Goal: Answer question/provide support: Share knowledge or assist other users

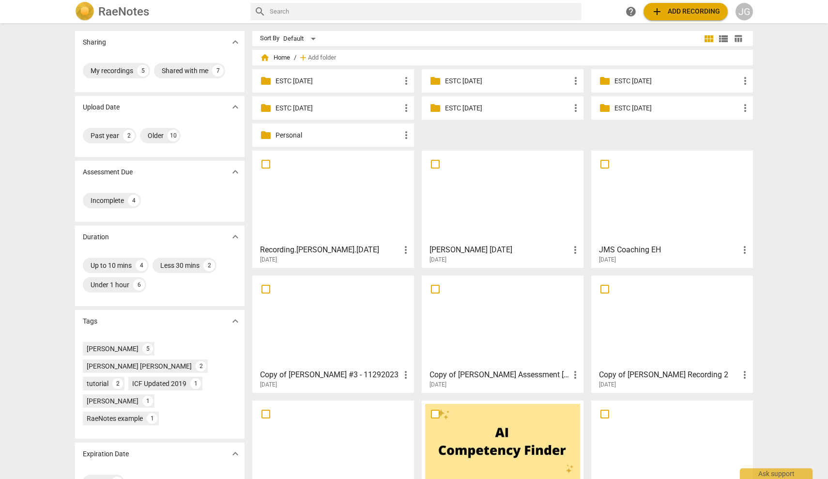
click at [460, 108] on p "ESTC [DATE]" at bounding box center [507, 108] width 125 height 10
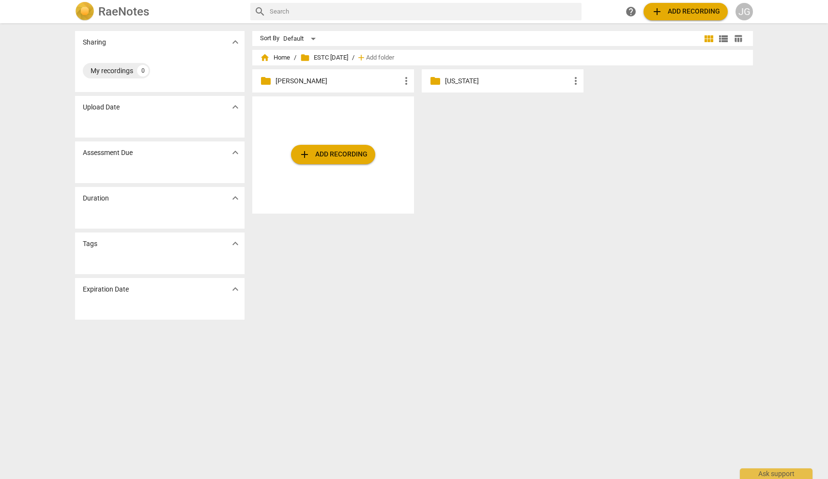
click at [286, 83] on p "[PERSON_NAME]" at bounding box center [338, 81] width 125 height 10
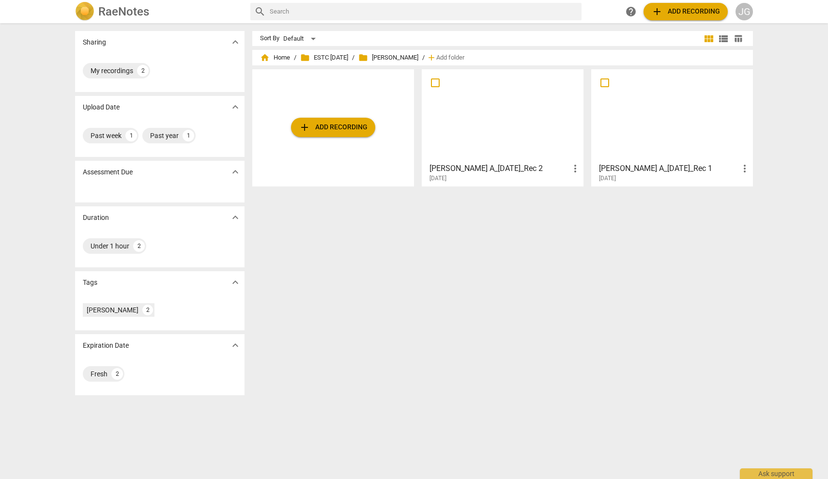
click at [513, 131] on div at bounding box center [502, 116] width 155 height 86
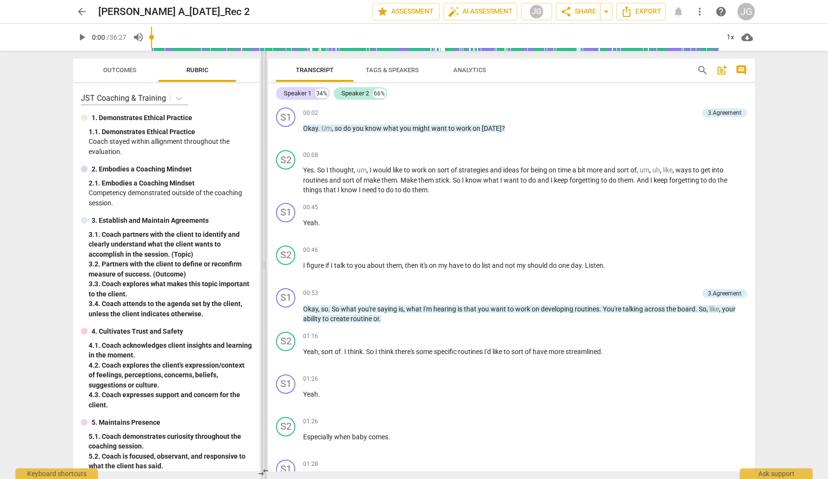
drag, startPoint x: 414, startPoint y: 264, endPoint x: 264, endPoint y: 279, distance: 151.4
click at [264, 279] on span at bounding box center [264, 265] width 6 height 428
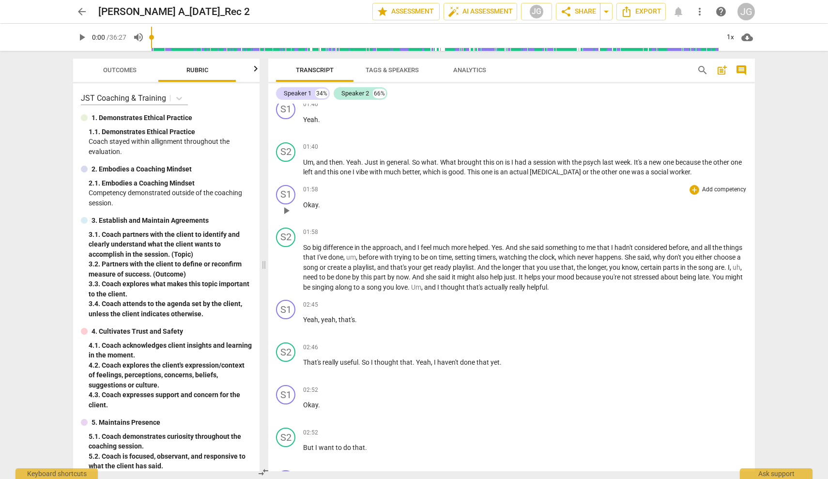
scroll to position [446, 0]
click at [287, 322] on span "play_arrow" at bounding box center [286, 325] width 12 height 12
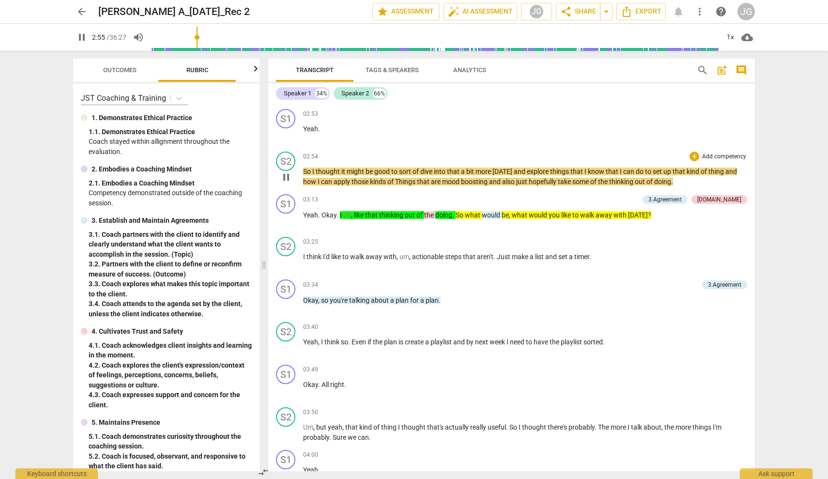
scroll to position [809, 0]
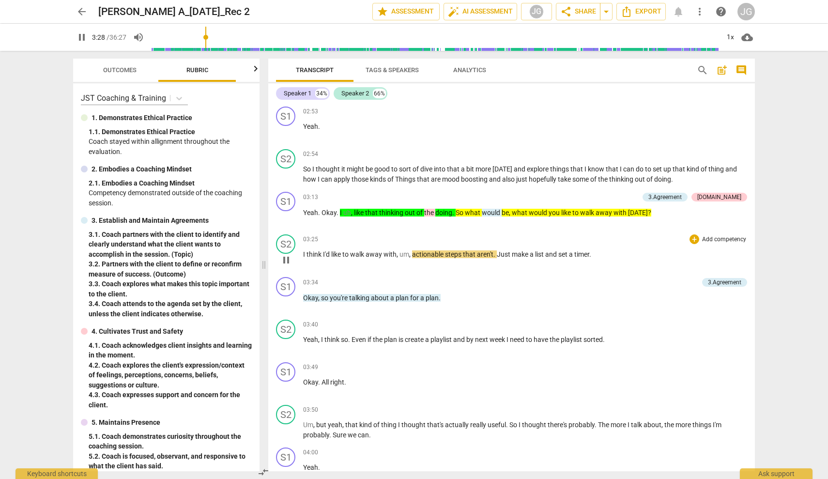
click at [287, 259] on span "pause" at bounding box center [286, 260] width 12 height 12
type input "209"
click at [682, 196] on div "3.Agreement" at bounding box center [665, 197] width 33 height 9
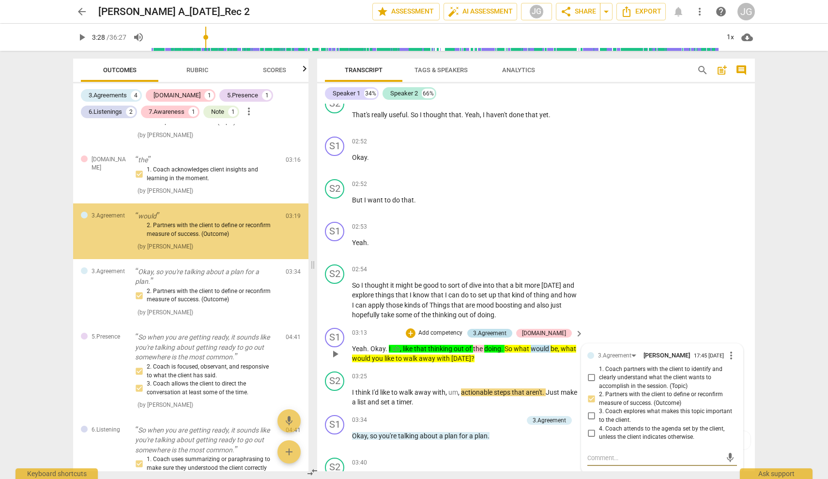
scroll to position [165, 0]
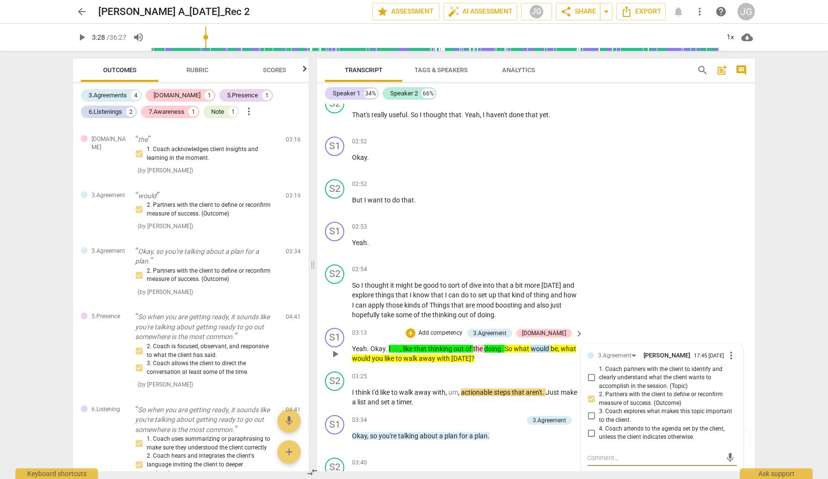
type textarea "T"
type textarea "Th"
type textarea "The"
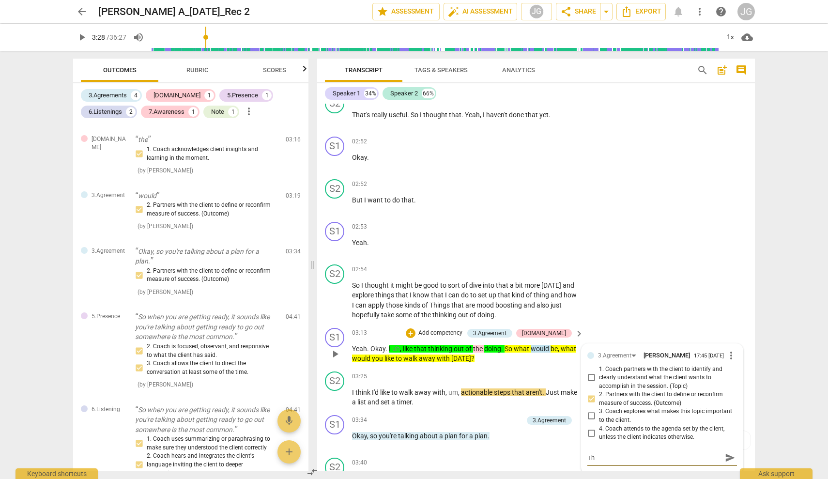
type textarea "The"
type textarea "Ther"
type textarea "There"
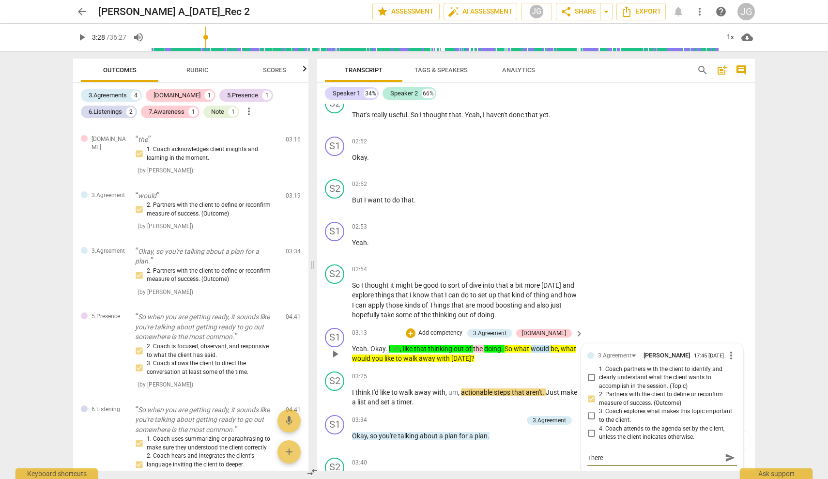
type textarea "There"
type textarea "There w"
type textarea "There wa"
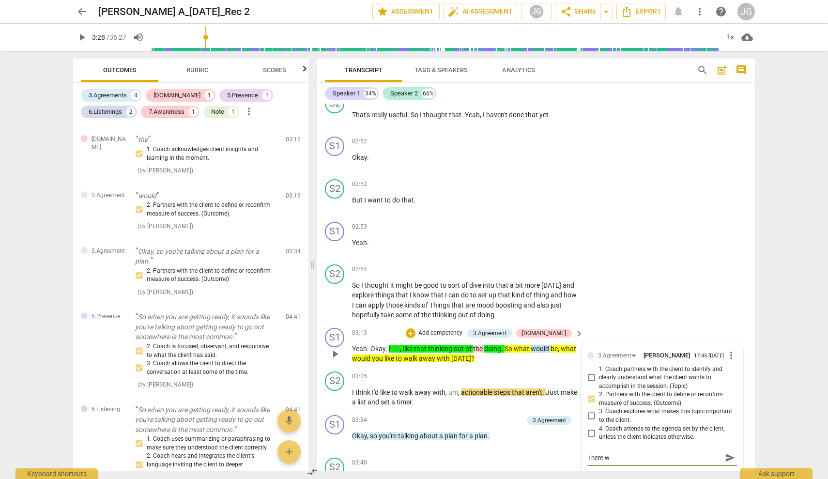
type textarea "There wa"
type textarea "There was"
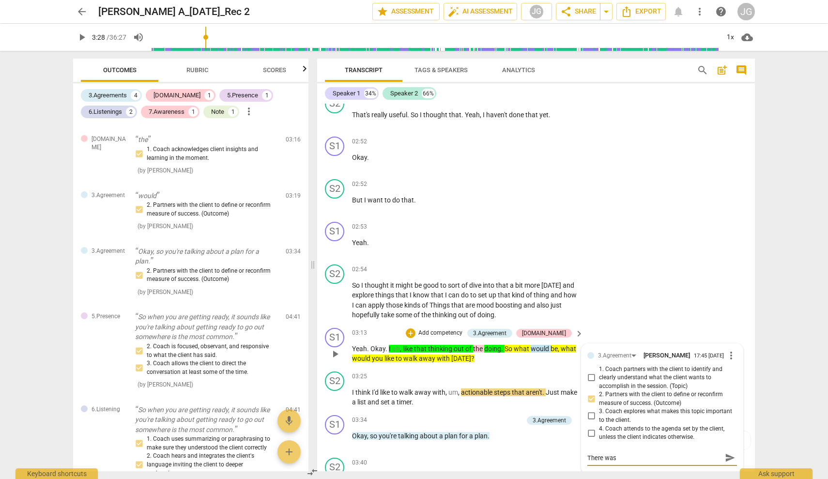
type textarea "There was a"
type textarea "There was an"
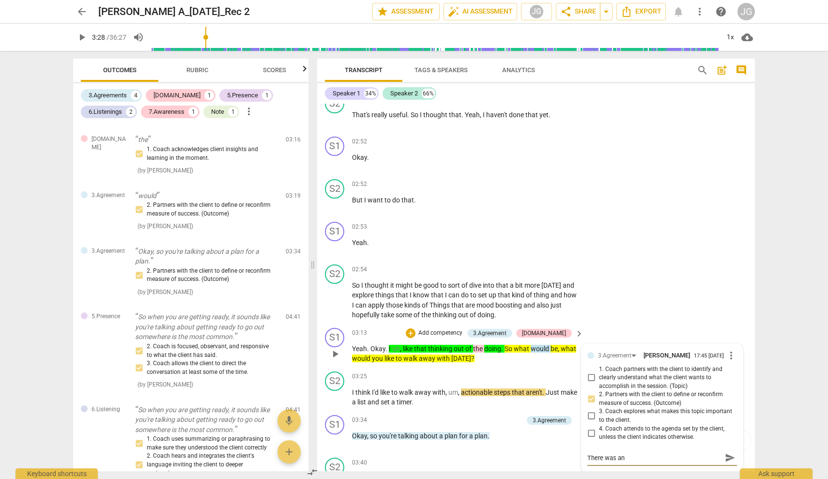
type textarea "There was an"
type textarea "There was an o"
type textarea "There was an op"
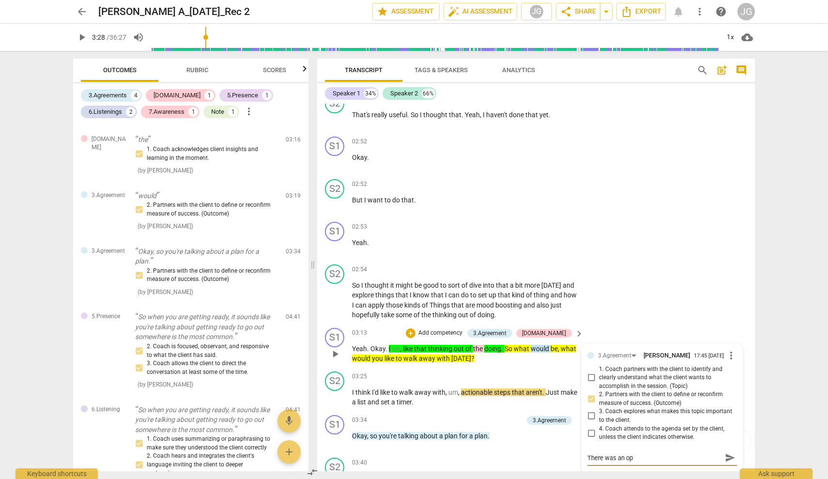
type textarea "There was an opp"
type textarea "There was an oppo"
type textarea "There was an oppor"
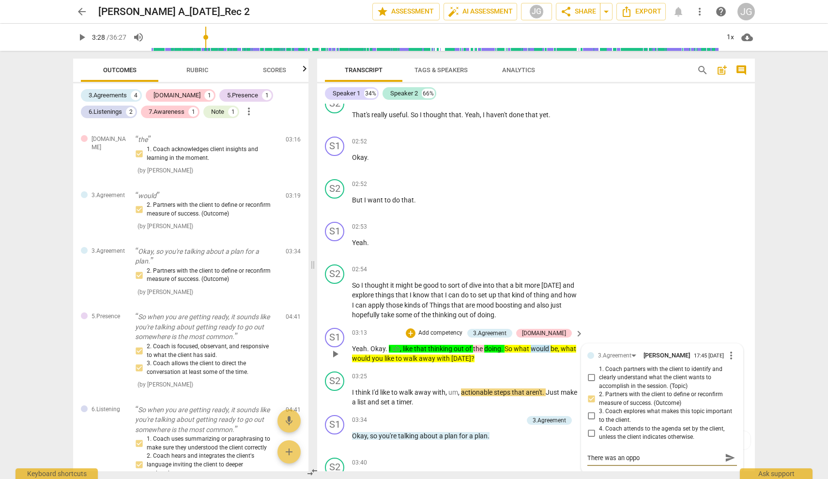
type textarea "There was an oppor"
type textarea "There was an opport"
type textarea "There was an opportu"
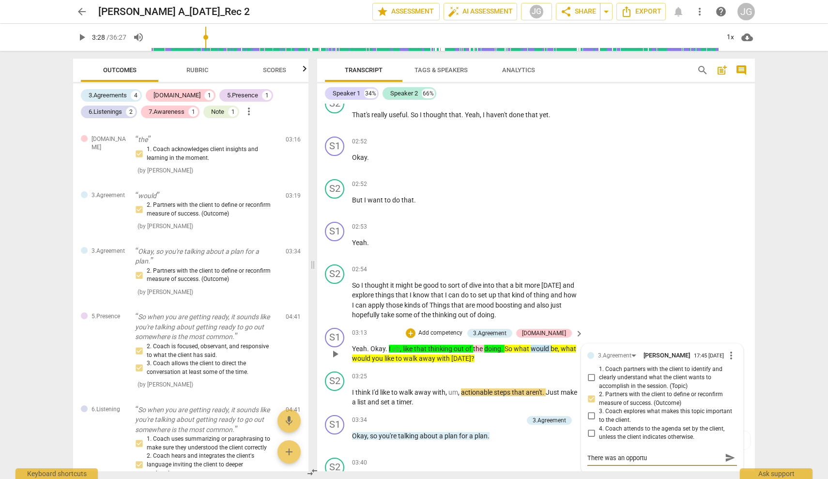
type textarea "There was an opportun"
type textarea "There was an opportuni"
type textarea "There was an opportunit"
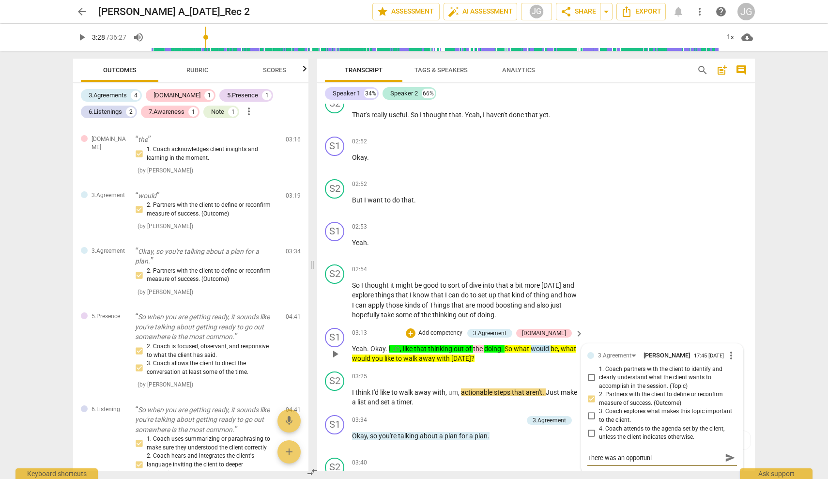
type textarea "There was an opportunit"
type textarea "There was an opportunity"
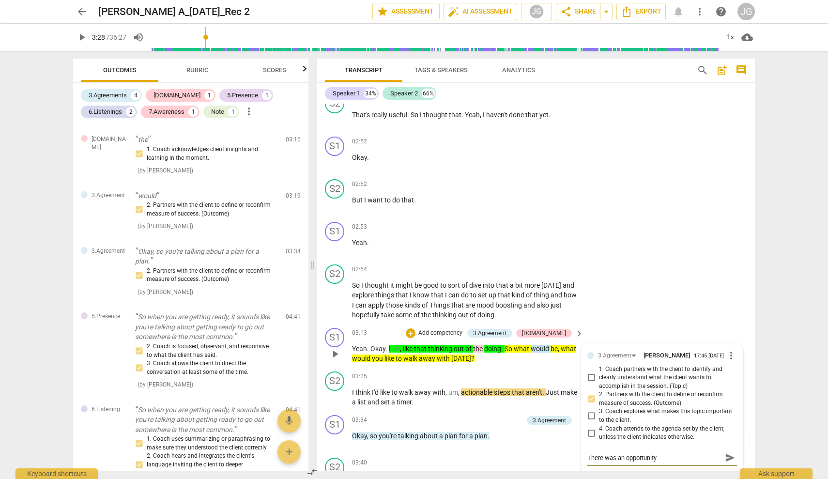
type textarea "There was an opportunity t"
type textarea "There was an opportunity to"
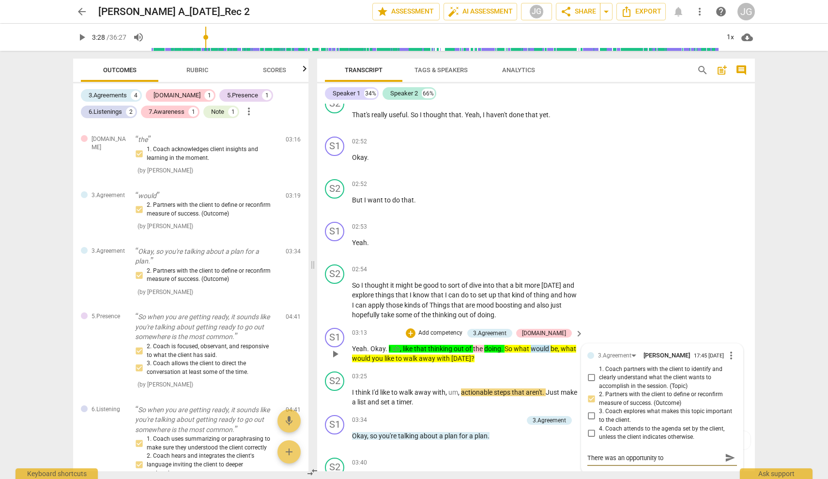
type textarea "There was an opportunity to"
type textarea "There was an opportunity to e"
type textarea "There was an opportunity to ex"
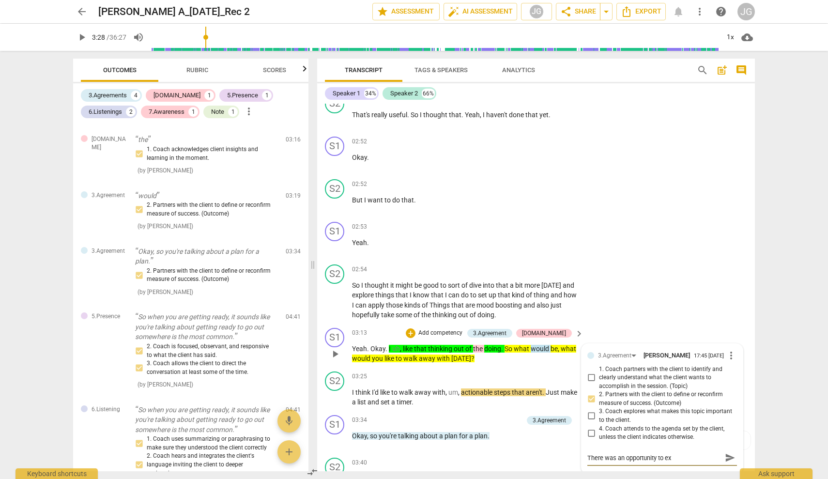
type textarea "There was an opportunity to exp"
type textarea "There was an opportunity to expl"
type textarea "There was an opportunity to explo"
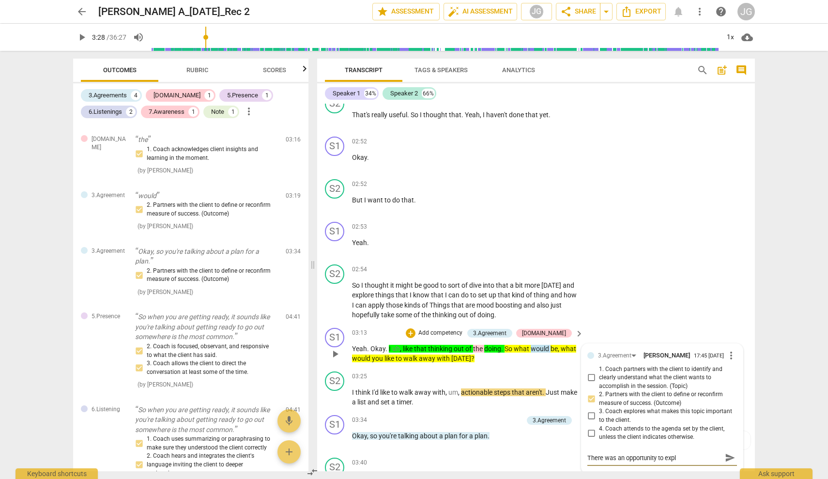
type textarea "There was an opportunity to explo"
type textarea "There was an opportunity to explor"
type textarea "There was an opportunity to explore"
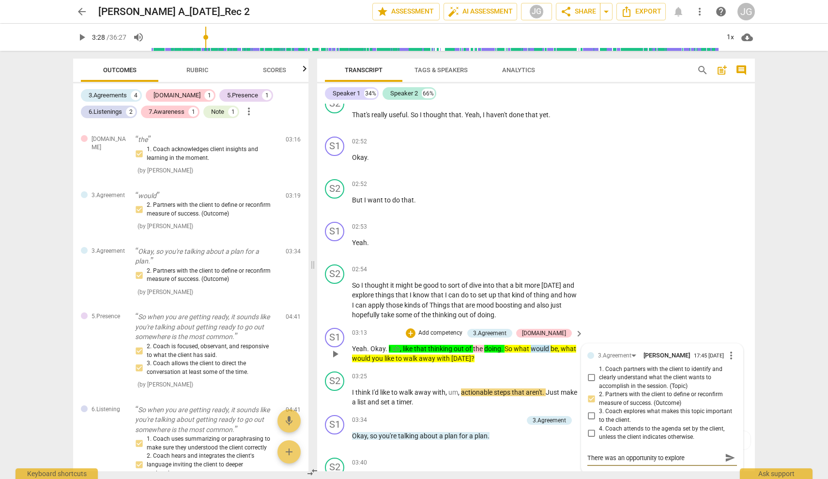
type textarea "There was an opportunity to explore"
type textarea "There was an opportunity to explore w"
type textarea "There was an opportunity to explore wh"
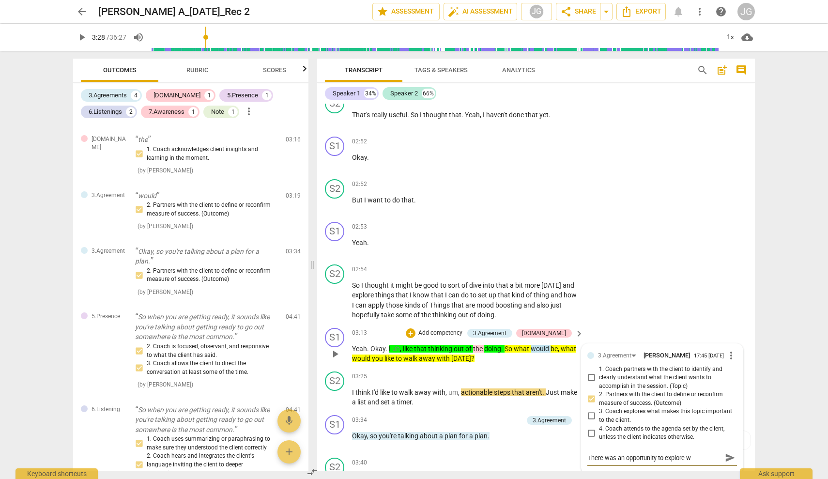
type textarea "There was an opportunity to explore wh"
type textarea "There was an opportunity to explore wha"
type textarea "There was an opportunity to explore what"
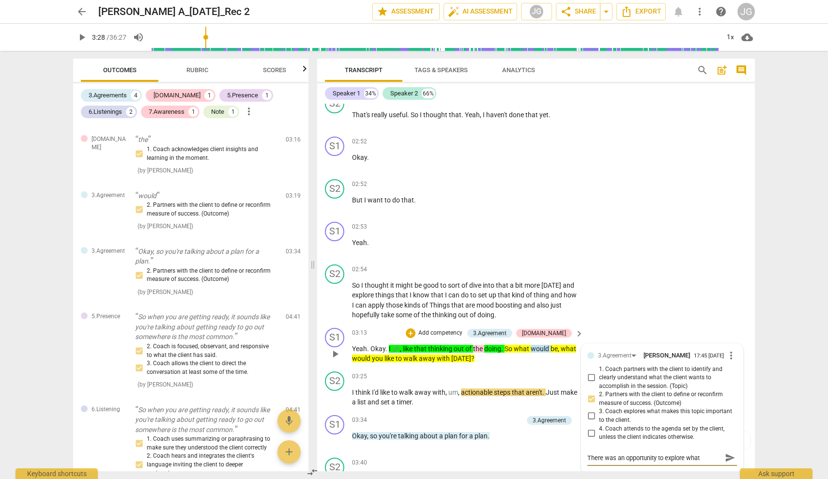
type textarea "There was an opportunity to explore what"
type textarea "There was an opportunity to explore what i"
type textarea "There was an opportunity to explore what is"
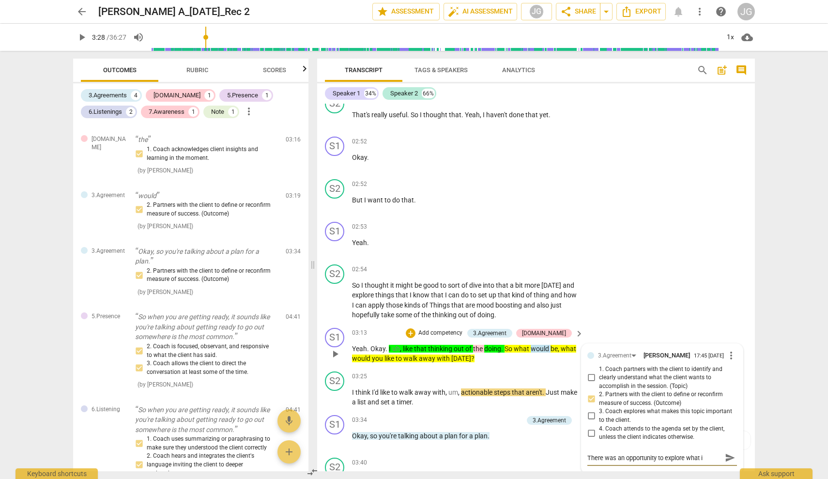
type textarea "There was an opportunity to explore what is"
type textarea "There was an opportunity to explore what is i"
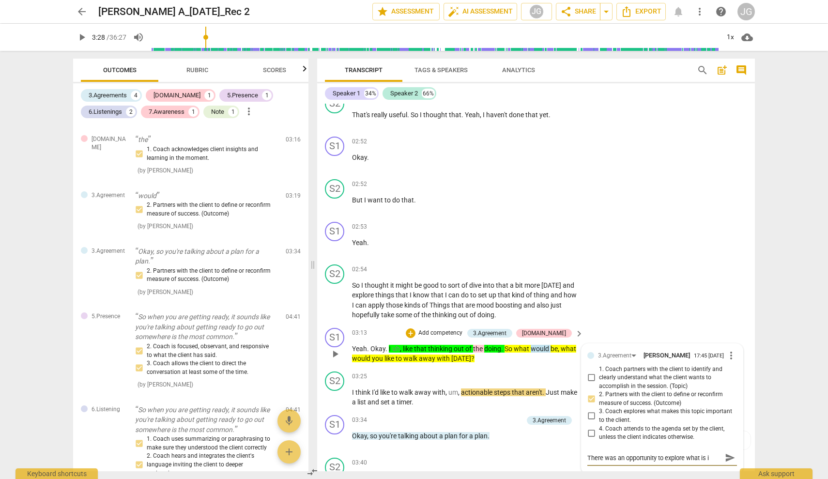
type textarea "There was an opportunity to explore what is im"
type textarea "There was an opportunity to explore what is imp"
type textarea "There was an opportunity to explore what is impo"
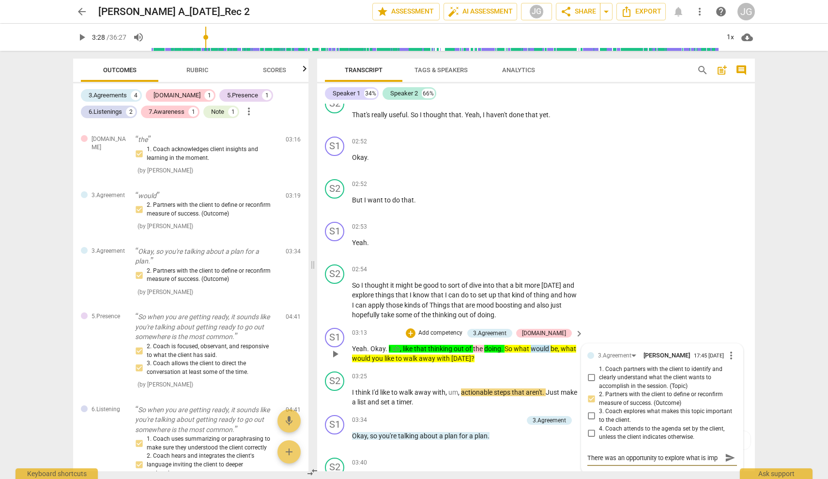
type textarea "There was an opportunity to explore what is impo"
type textarea "There was an opportunity to explore what is impor"
type textarea "There was an opportunity to explore what is import"
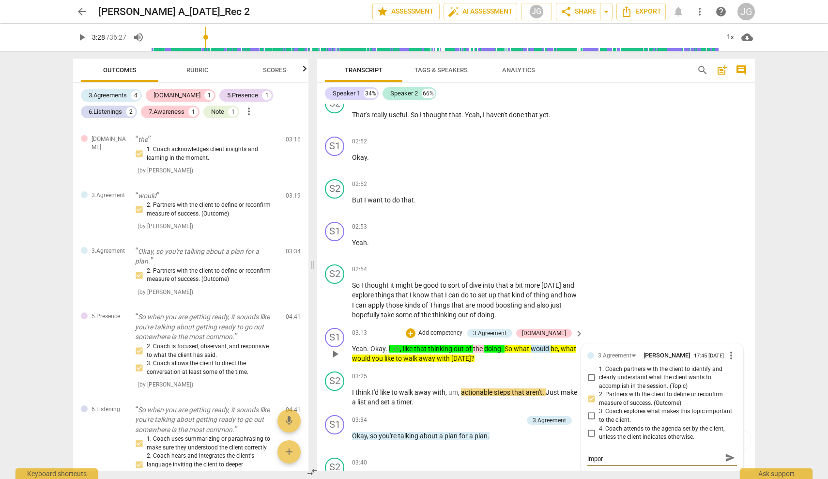
type textarea "There was an opportunity to explore what is import"
type textarea "There was an opportunity to explore what is importa"
type textarea "There was an opportunity to explore what is importan"
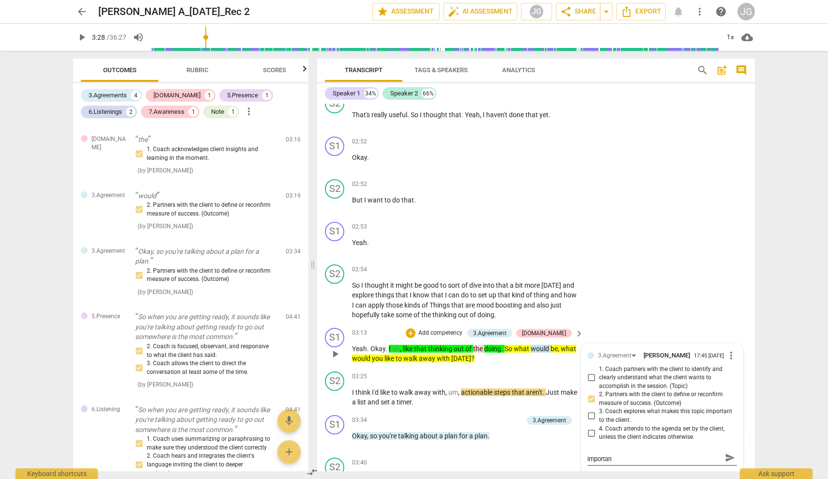
type textarea "There was an opportunity to explore what is important"
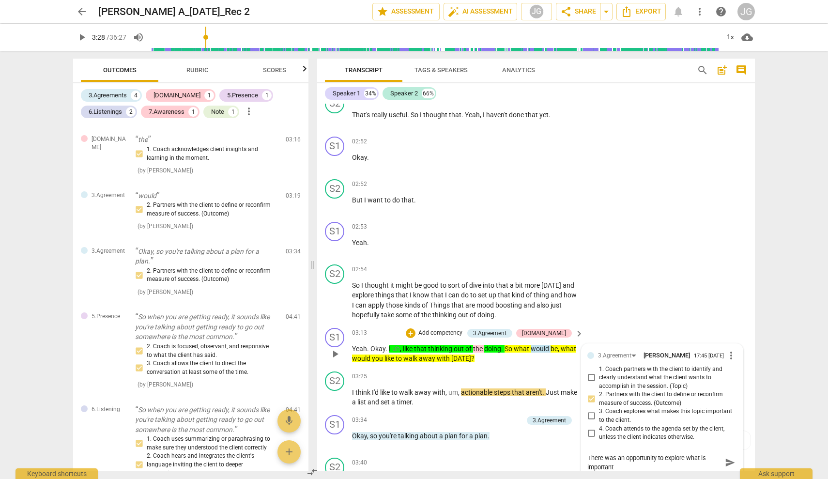
type textarea "There was an opportunity to explore what is important a"
type textarea "There was an opportunity to explore what is important ab"
type textarea "There was an opportunity to explore what is important abo"
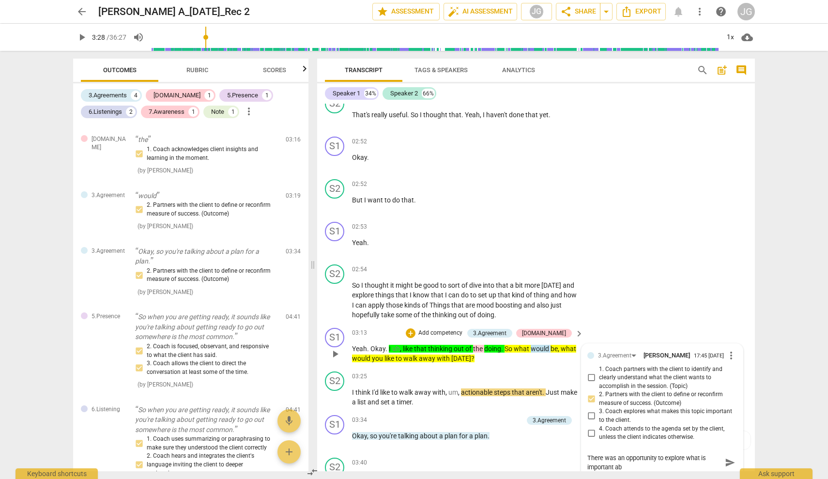
type textarea "There was an opportunity to explore what is important abo"
type textarea "There was an opportunity to explore what is important abou"
type textarea "There was an opportunity to explore what is important about"
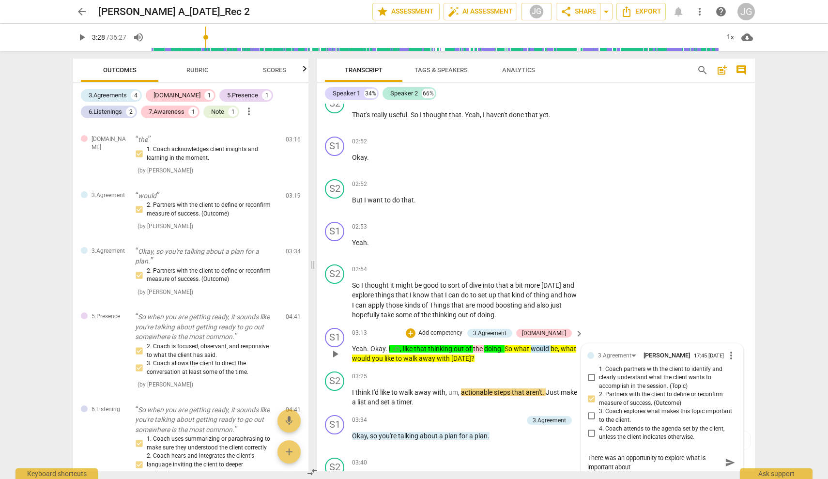
type textarea "There was an opportunity to explore what is important about"
type textarea "There was an opportunity to explore what is important about t"
type textarea "There was an opportunity to explore what is important about th"
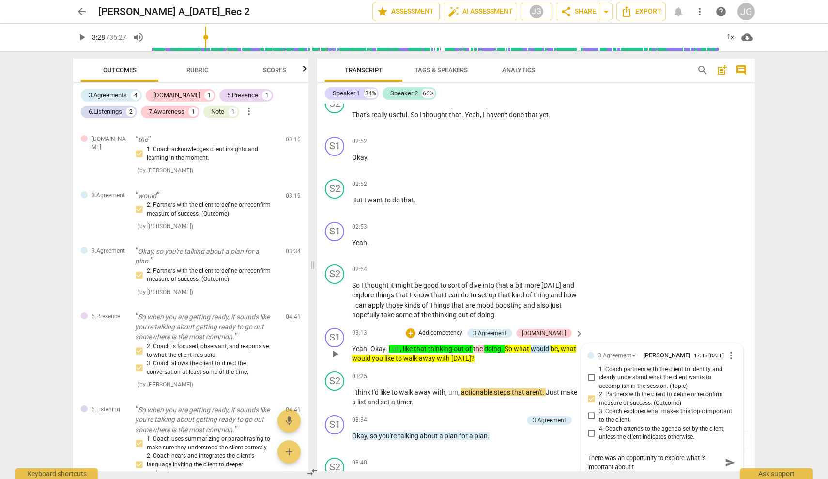
type textarea "There was an opportunity to explore what is important about th"
type textarea "There was an opportunity to explore what is important about thi"
type textarea "There was an opportunity to explore what is important about this"
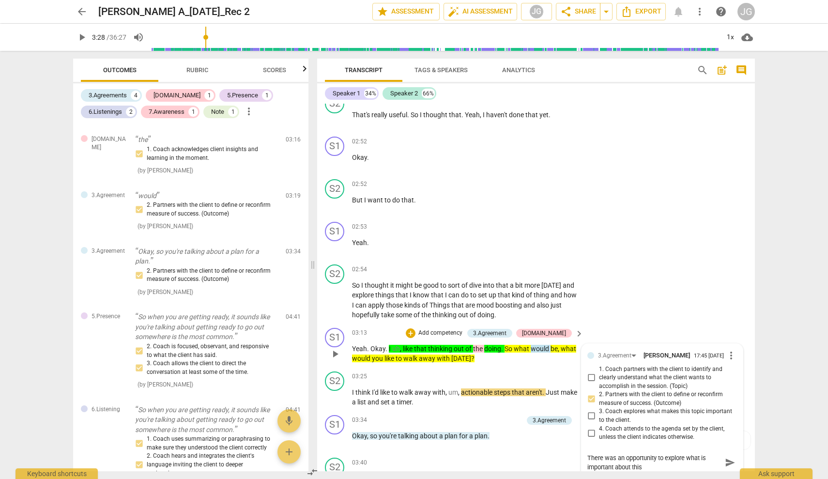
drag, startPoint x: 665, startPoint y: 449, endPoint x: 670, endPoint y: 458, distance: 10.2
click at [670, 458] on textarea "There was an opportunity to explore what is important about this" at bounding box center [655, 462] width 134 height 18
click at [588, 453] on textarea "There was an opportunity to explore what is important about this" at bounding box center [655, 462] width 134 height 18
drag, startPoint x: 587, startPoint y: 447, endPoint x: 645, endPoint y: 457, distance: 58.9
type textarea "T"
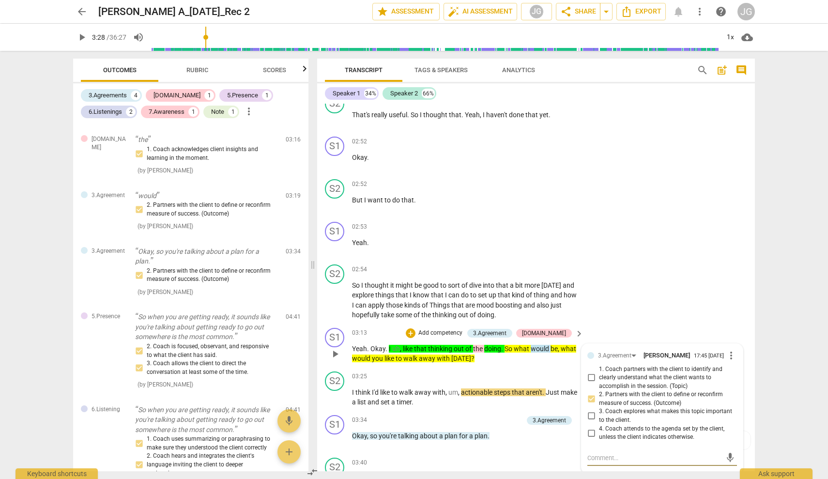
type textarea "T"
type textarea "Th"
type textarea "The"
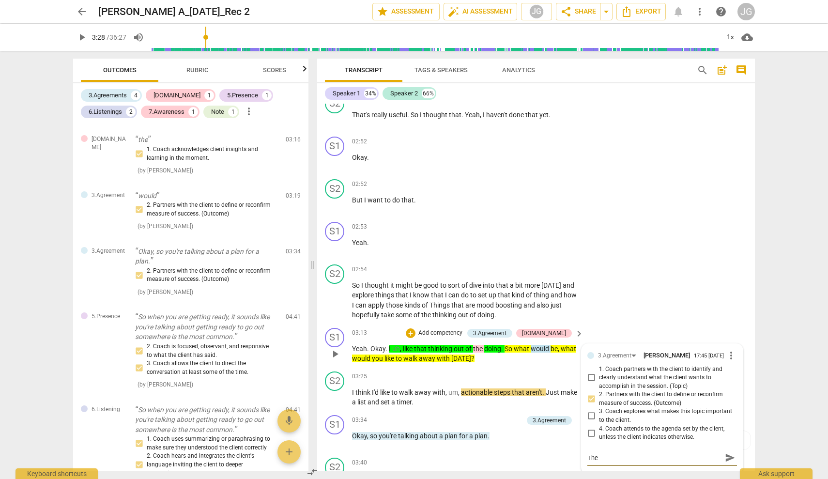
type textarea "The"
type textarea "The c"
type textarea "The cl"
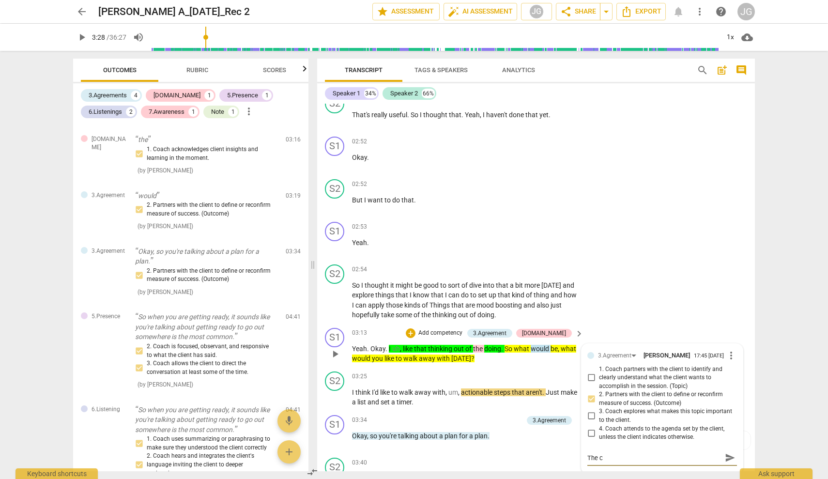
type textarea "The cl"
type textarea "The cli"
type textarea "The clie"
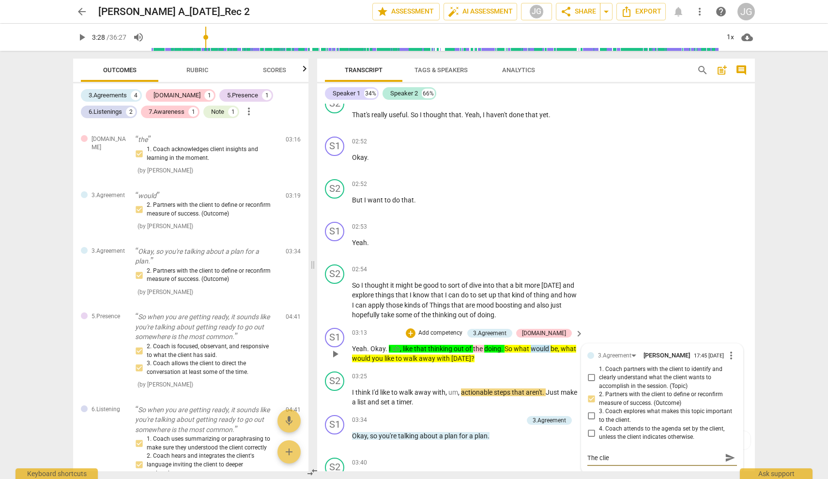
type textarea "The clien"
type textarea "The client"
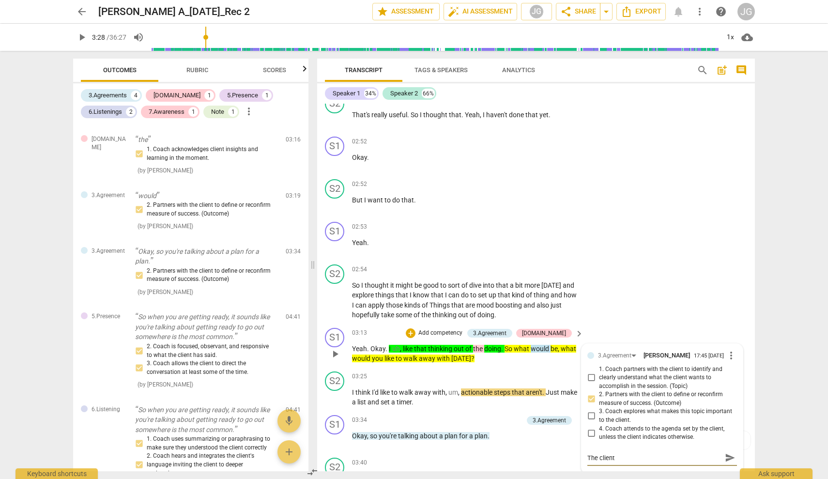
type textarea "The client"
type textarea "The client h"
type textarea "The client ha"
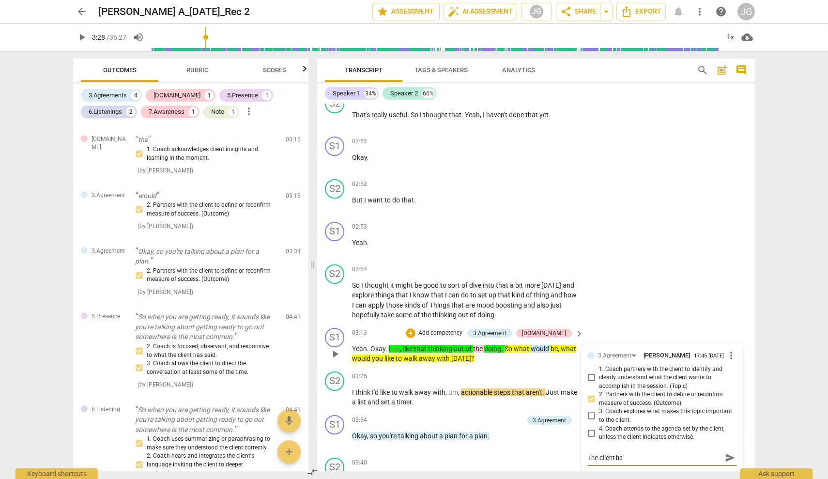
type textarea "The client had"
type textarea "The client had a"
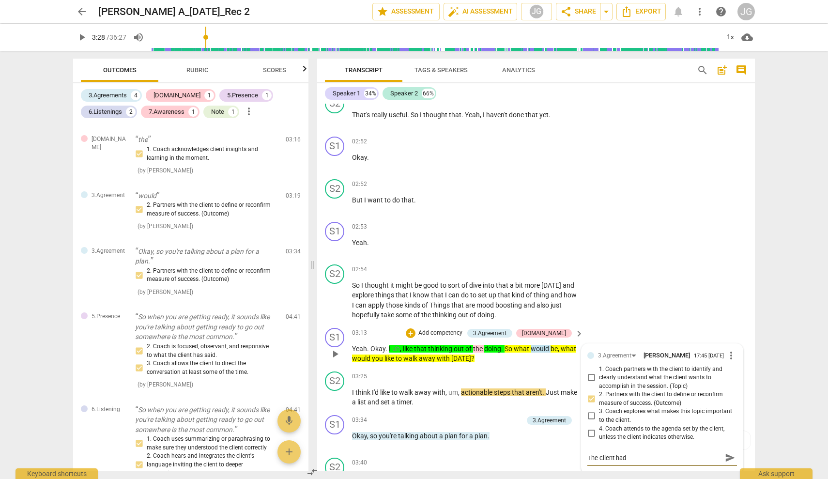
type textarea "The client had a"
type textarea "The client had a l"
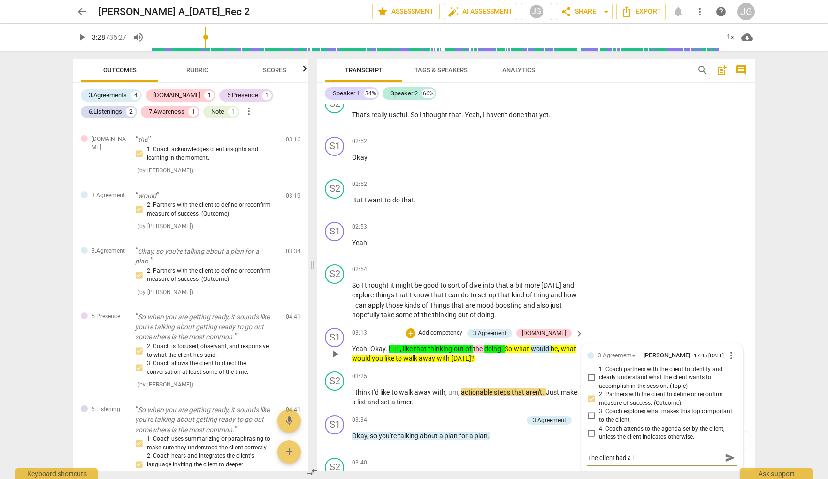
type textarea "The client had a lo"
type textarea "The client had a lot"
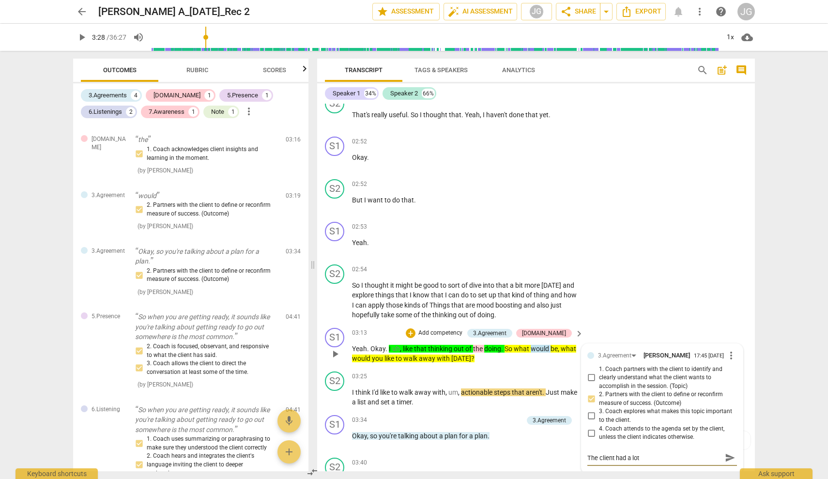
type textarea "The client had a lot"
type textarea "The client had a lot o"
type textarea "The client had a lot of"
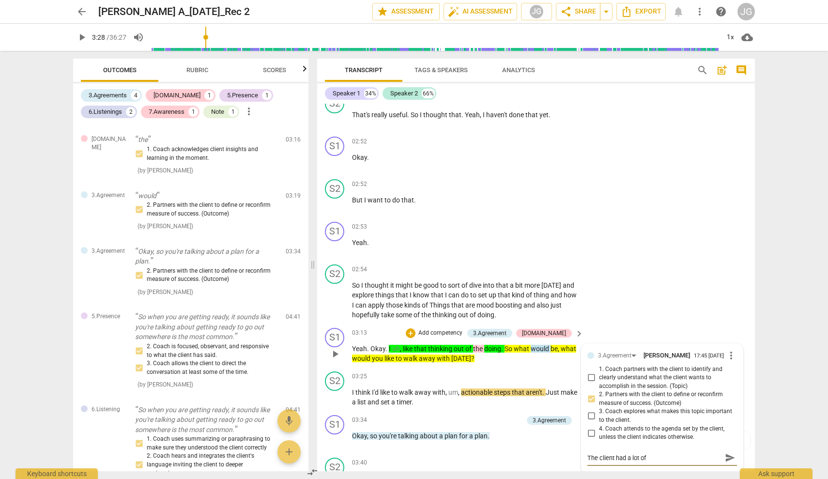
type textarea "The client had a lot of"
type textarea "The client had a lot of e"
type textarea "The client had a lot of ex"
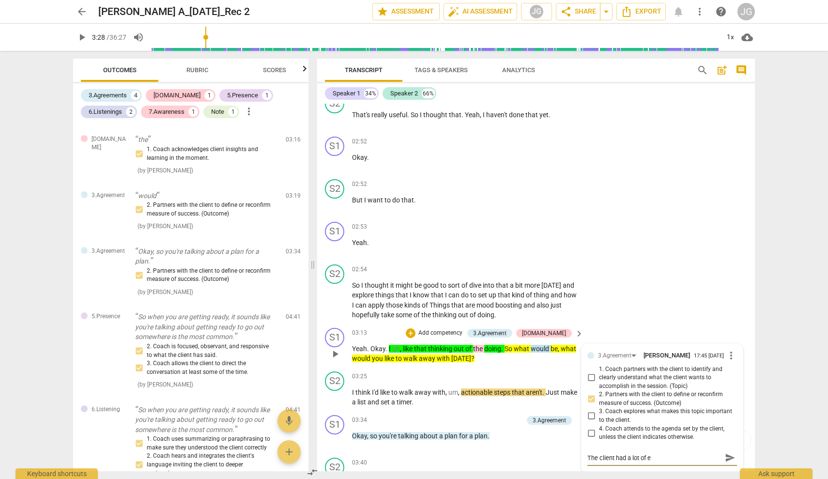
type textarea "The client had a lot of ex"
type textarea "The client had a lot of e"
type textarea "The client had a lot of"
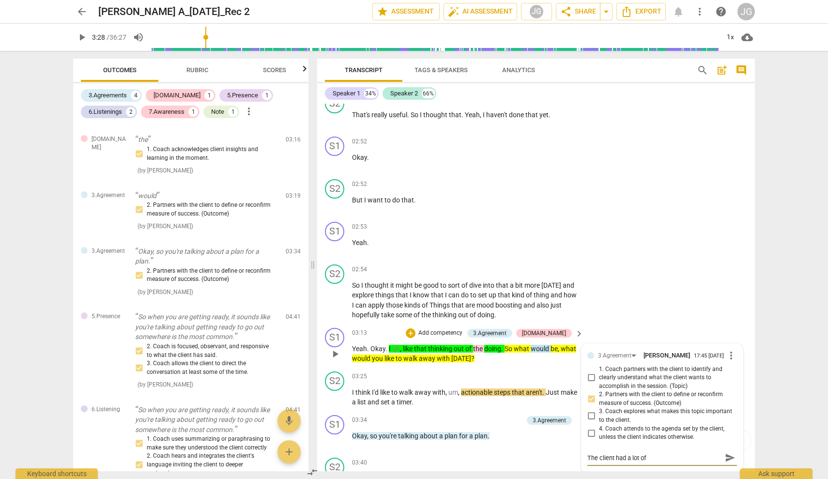
type textarea "The client had a lot of"
type textarea "The client had a lot o"
type textarea "The client had a lot"
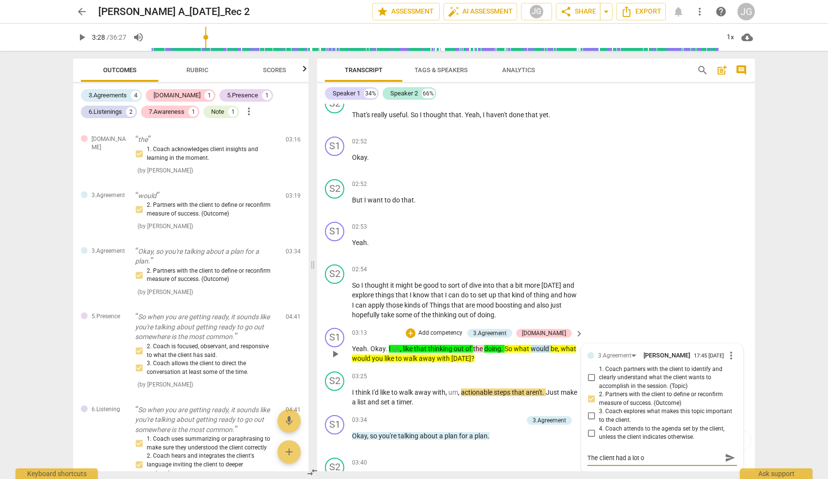
type textarea "The client had a lot"
type textarea "The client had a lo"
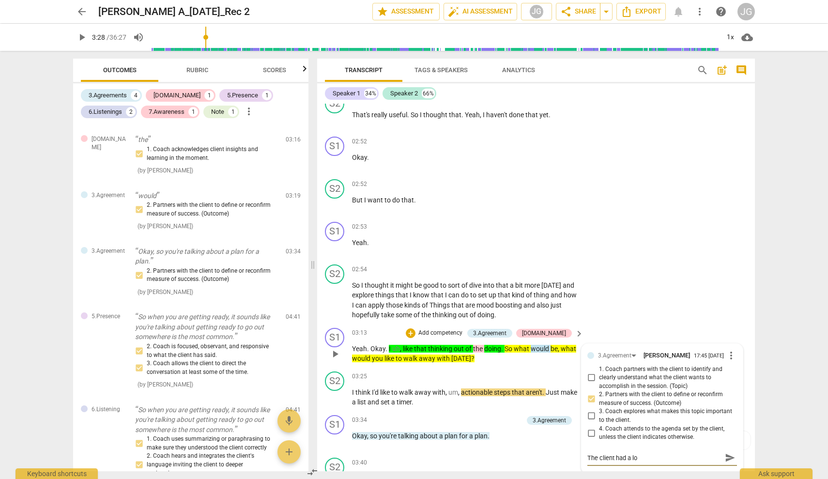
type textarea "The client had a l"
type textarea "The client had a"
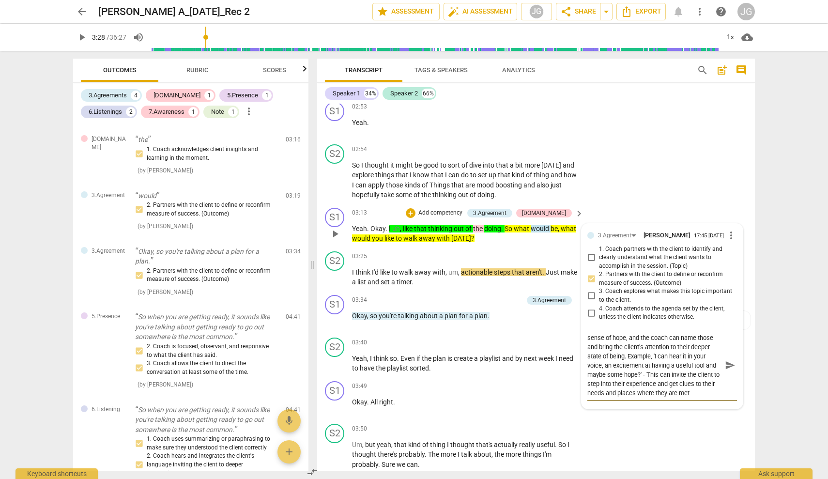
scroll to position [9, 0]
click at [727, 365] on span "send" at bounding box center [730, 370] width 11 height 11
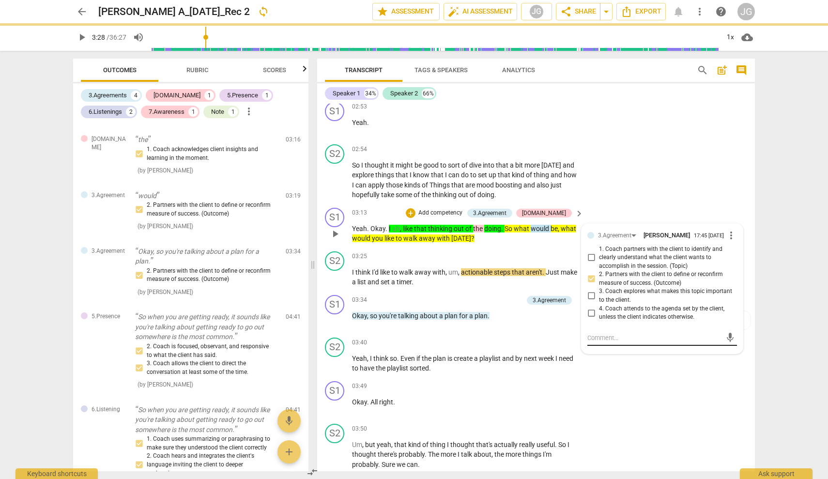
scroll to position [0, 0]
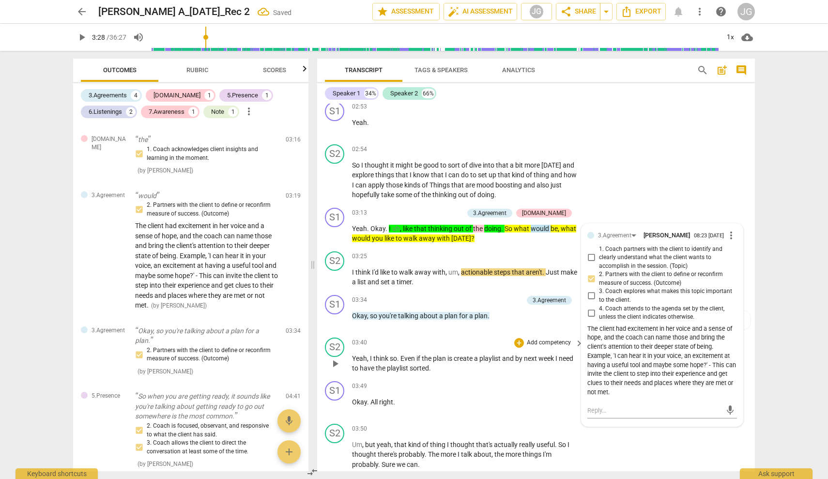
click at [414, 364] on span "sorted" at bounding box center [419, 368] width 19 height 8
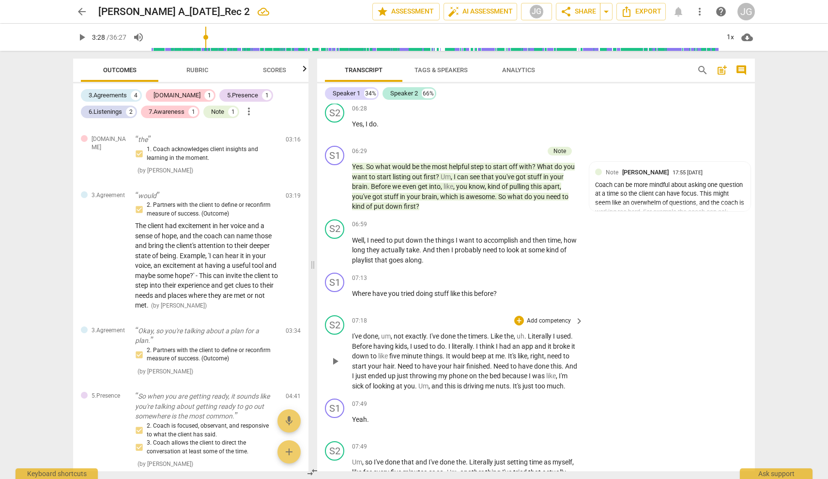
scroll to position [2203, 0]
drag, startPoint x: 353, startPoint y: 274, endPoint x: 479, endPoint y: 280, distance: 126.6
click at [479, 280] on div "07:13 + Add competency keyboard_arrow_right Where have you tried doing stuff li…" at bounding box center [468, 289] width 233 height 35
click at [508, 263] on div "+" at bounding box center [507, 262] width 10 height 10
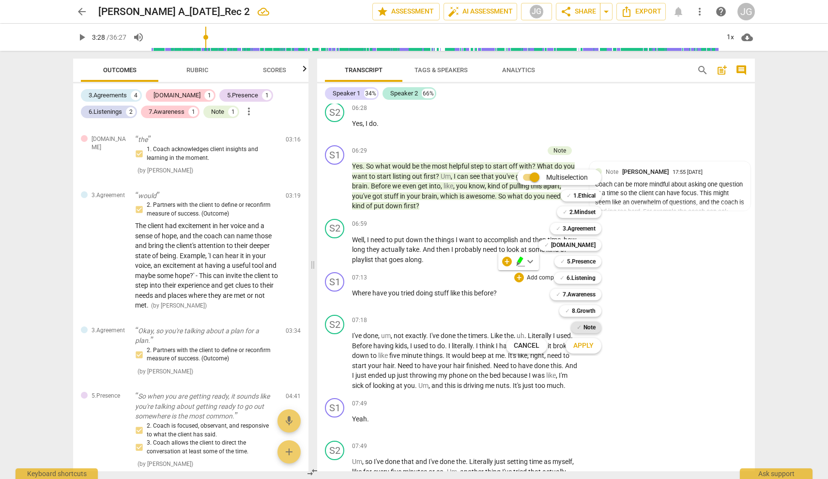
click at [592, 327] on b "Note" at bounding box center [590, 328] width 12 height 12
click at [582, 347] on span "Apply" at bounding box center [584, 346] width 20 height 10
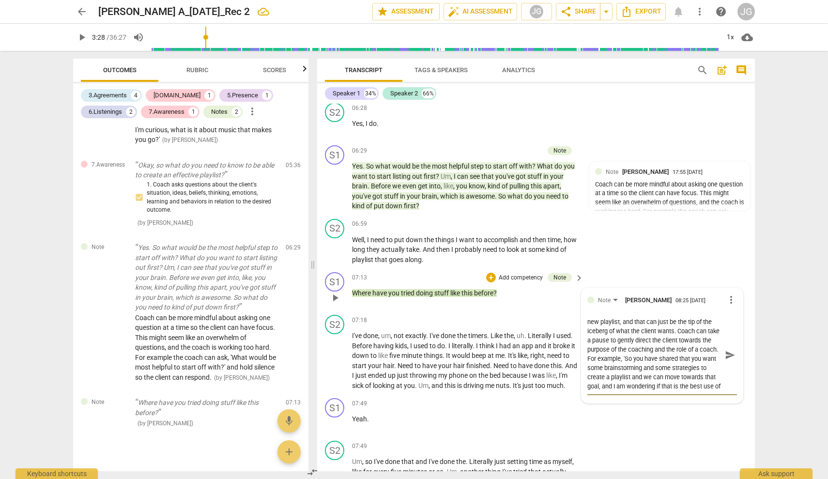
scroll to position [0, 0]
drag, startPoint x: 611, startPoint y: 367, endPoint x: 586, endPoint y: 292, distance: 79.0
click at [588, 294] on div "Note [PERSON_NAME] Gala 08:25 [DATE] more_vert Coach is following the client's …" at bounding box center [663, 345] width 150 height 103
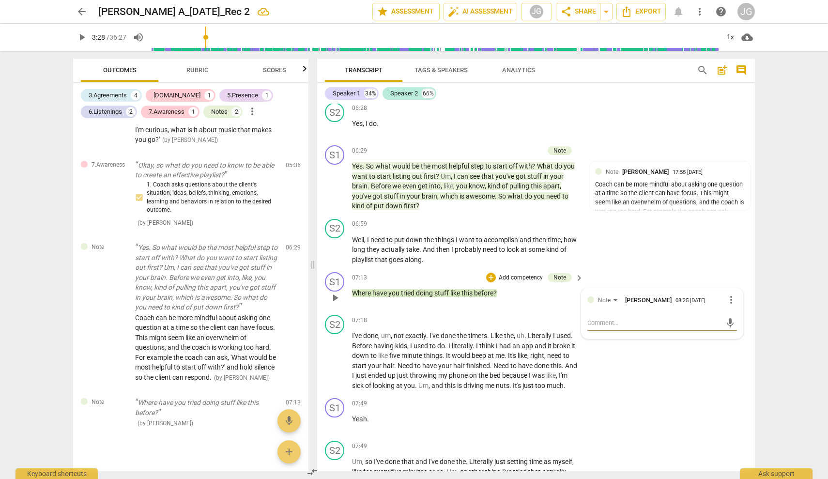
click at [729, 294] on span "more_vert" at bounding box center [732, 300] width 12 height 12
click at [738, 298] on li "Delete" at bounding box center [738, 299] width 33 height 18
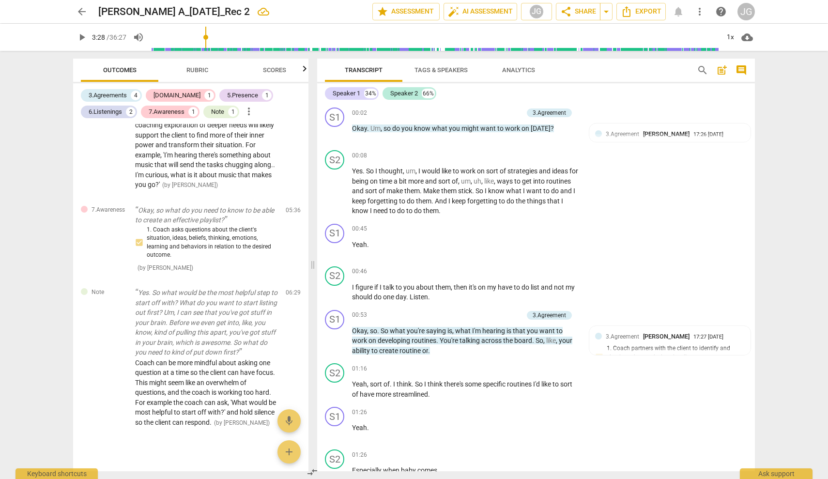
click at [724, 70] on span "post_add" at bounding box center [722, 70] width 12 height 12
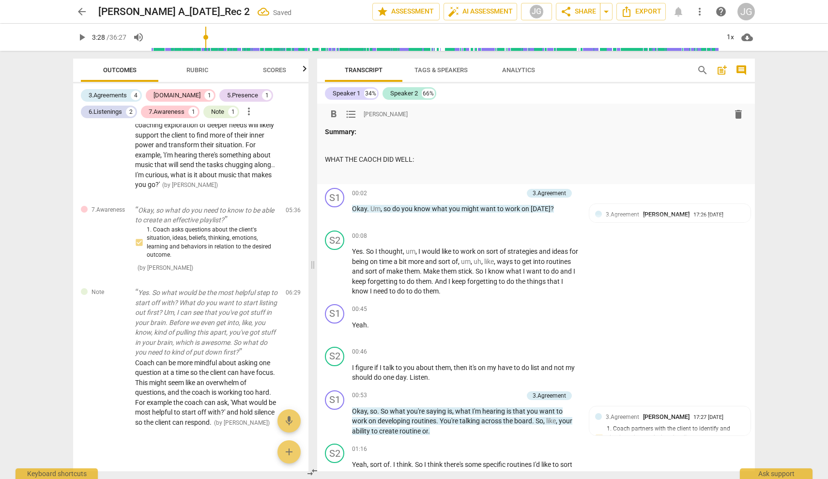
click at [351, 116] on span "format_list_bulleted" at bounding box center [351, 115] width 12 height 12
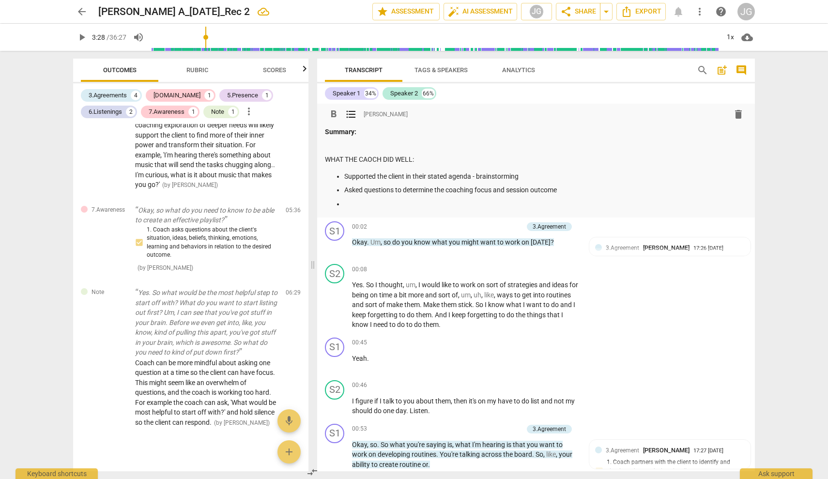
click at [373, 161] on p "WHAT THE CAOCH DID WELL:" at bounding box center [536, 160] width 422 height 10
click at [350, 202] on p at bounding box center [545, 204] width 403 height 10
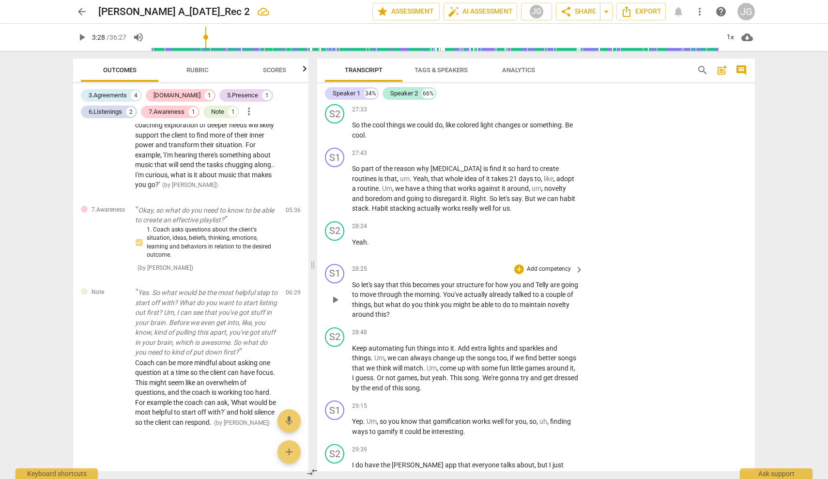
scroll to position [8124, 0]
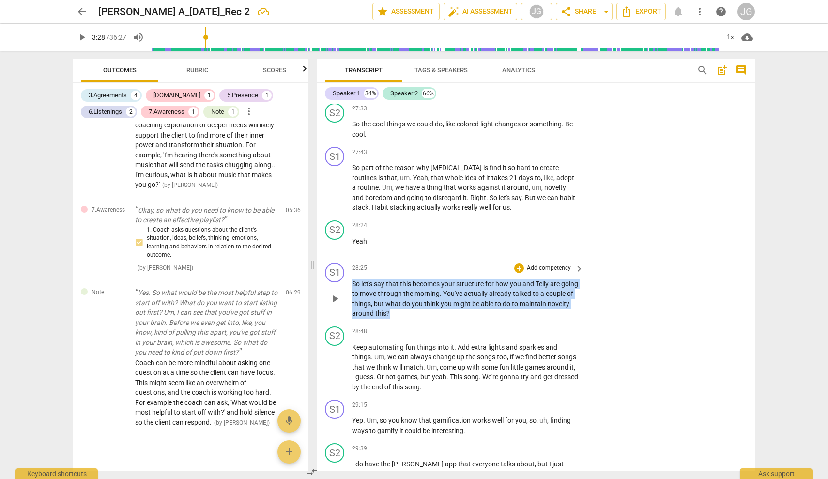
drag, startPoint x: 353, startPoint y: 253, endPoint x: 417, endPoint y: 283, distance: 70.6
click at [417, 283] on p "So let's say that this becomes your structure for how you and Telly are going t…" at bounding box center [465, 299] width 227 height 40
click at [518, 264] on div "+" at bounding box center [519, 269] width 10 height 10
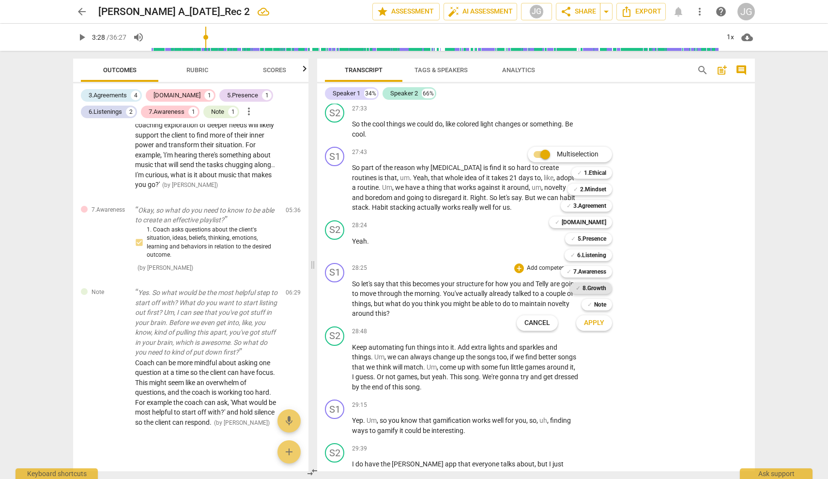
click at [593, 287] on b "8.Growth" at bounding box center [595, 288] width 24 height 12
click at [592, 321] on span "Apply" at bounding box center [594, 323] width 20 height 10
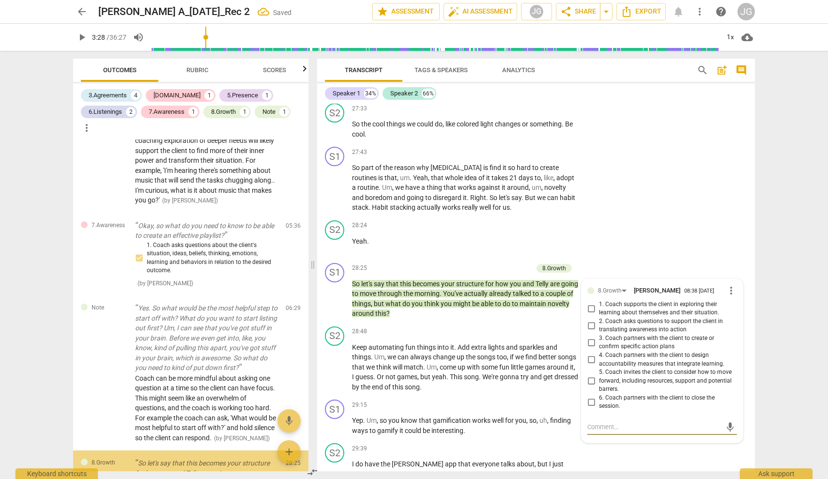
scroll to position [805, 0]
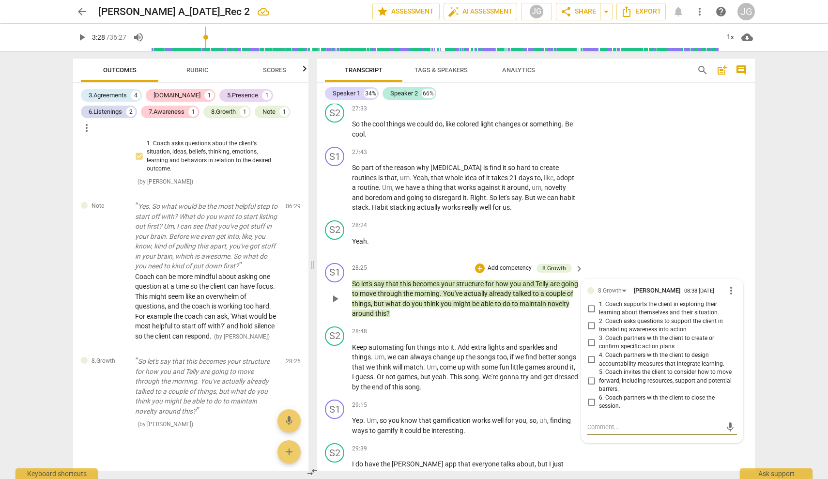
click at [592, 320] on input "2. Coach asks questions to support the client in translating awareness into act…" at bounding box center [592, 326] width 16 height 12
click at [591, 337] on input "3. Coach partners with the client to create or confirm specific action plans" at bounding box center [592, 343] width 16 height 12
click at [589, 375] on input "5. Coach invites the client to consider how to move forward, including resource…" at bounding box center [592, 381] width 16 height 12
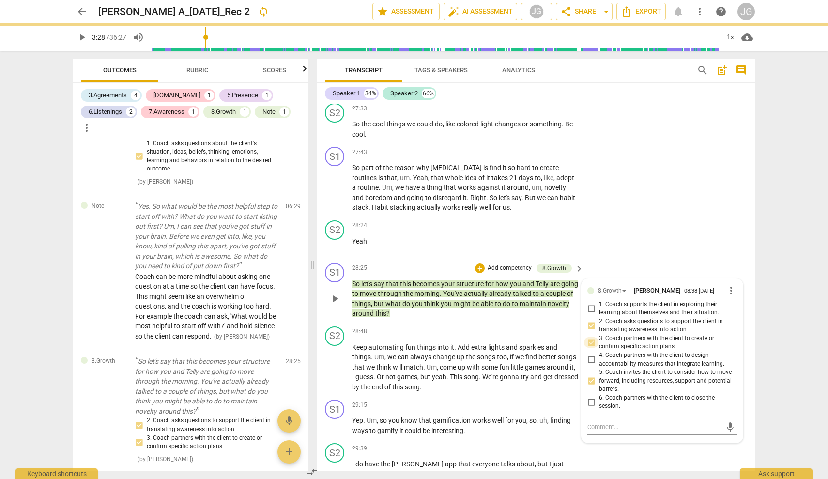
click at [592, 337] on input "3. Coach partners with the client to create or confirm specific action plans" at bounding box center [592, 343] width 16 height 12
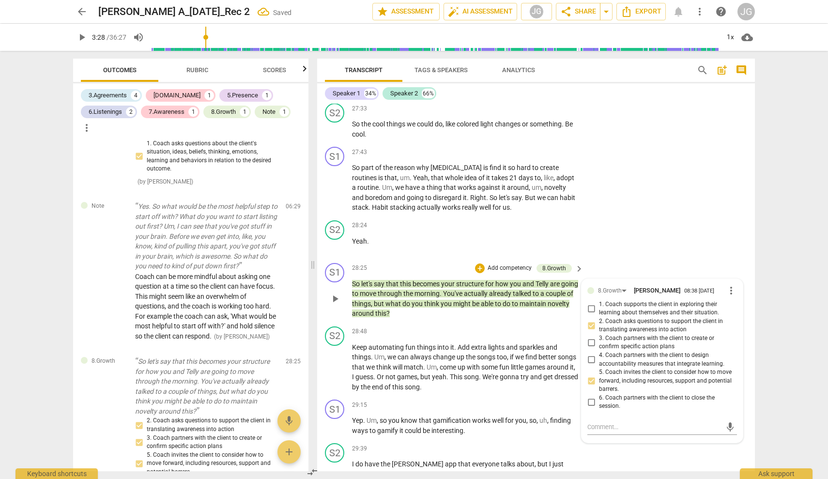
click at [589, 320] on input "2. Coach asks questions to support the client in translating awareness into act…" at bounding box center [592, 326] width 16 height 12
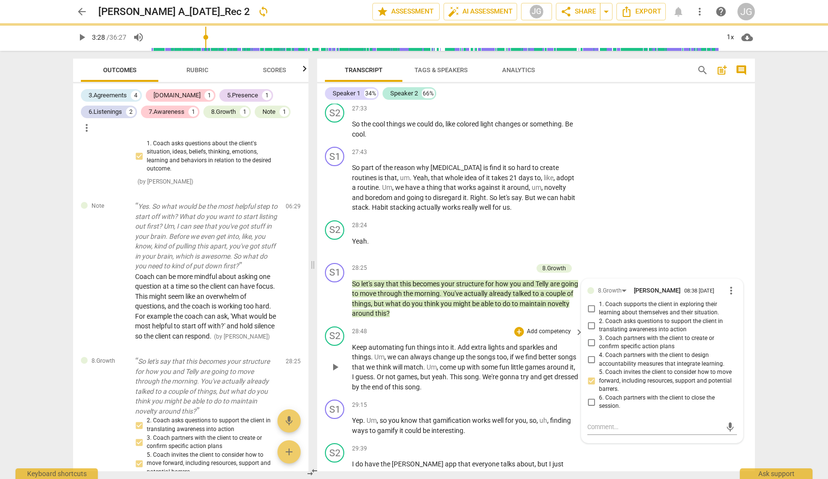
click at [437, 363] on span "Um" at bounding box center [432, 367] width 10 height 8
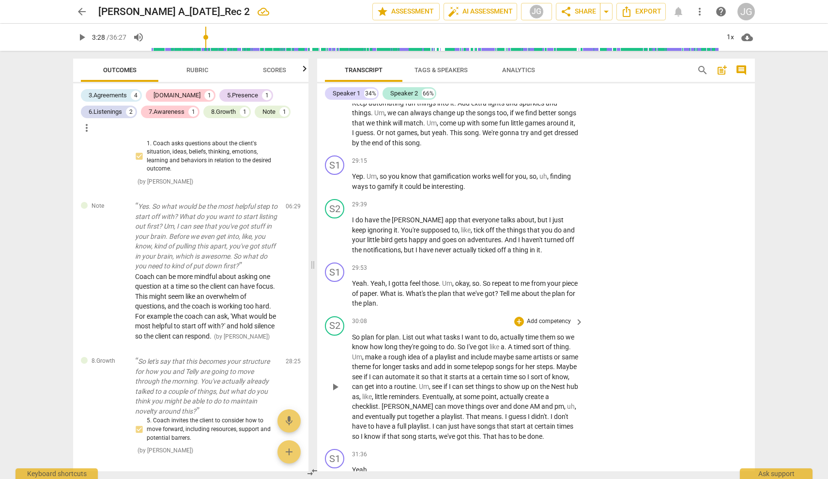
scroll to position [8374, 0]
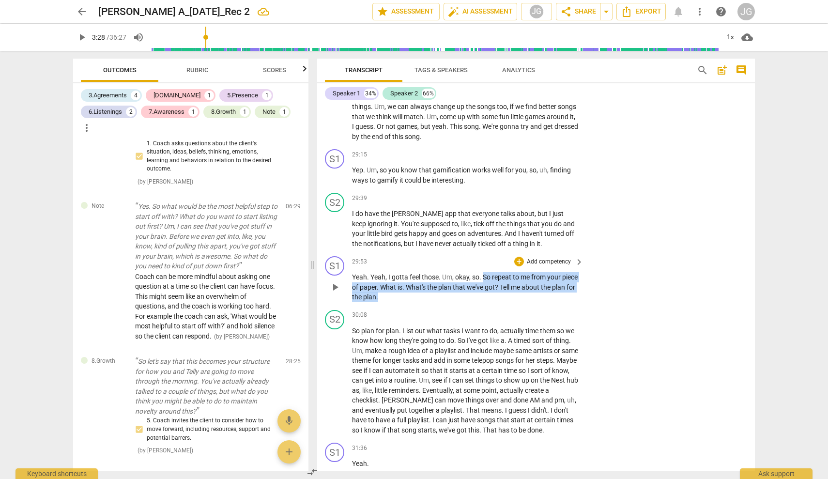
drag, startPoint x: 484, startPoint y: 244, endPoint x: 494, endPoint y: 264, distance: 22.3
click at [494, 272] on p "Yeah . Yeah , I gotta feel those . Um , okay , so . So repeat to me from your p…" at bounding box center [465, 287] width 227 height 30
click at [518, 257] on div "+" at bounding box center [519, 262] width 10 height 10
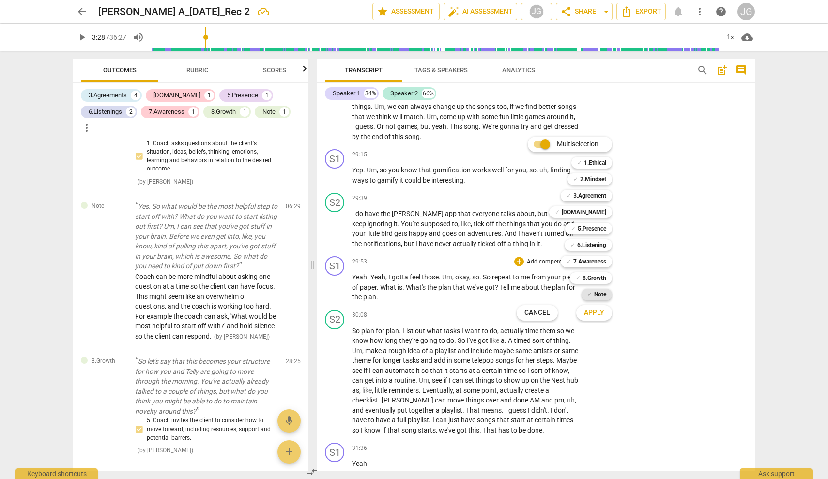
click at [595, 292] on b "Note" at bounding box center [600, 295] width 12 height 12
click at [597, 310] on span "Apply" at bounding box center [594, 313] width 20 height 10
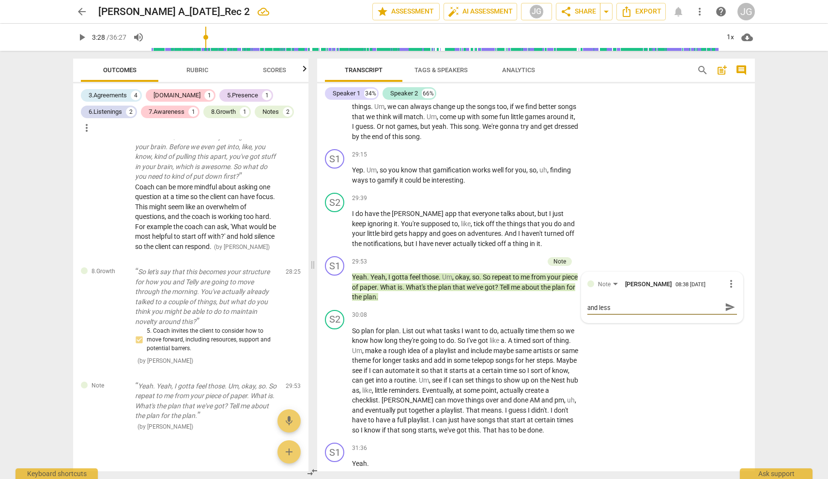
scroll to position [0, 0]
click at [725, 306] on span "send" at bounding box center [730, 311] width 11 height 11
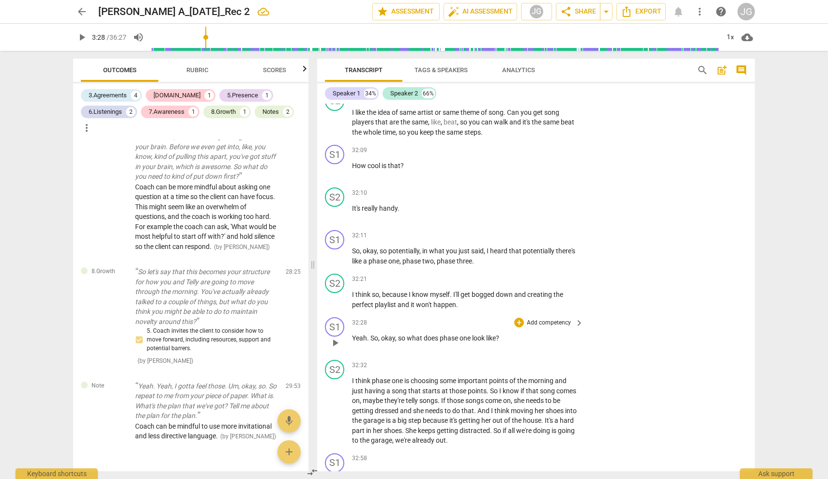
scroll to position [8866, 0]
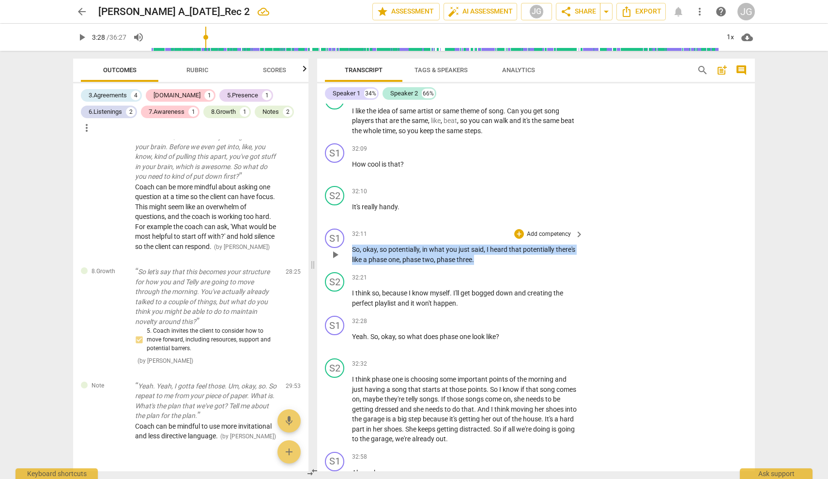
drag, startPoint x: 353, startPoint y: 210, endPoint x: 497, endPoint y: 225, distance: 144.1
click at [497, 245] on p "So , okay , so potentially , in what you just said , I heard that potentially t…" at bounding box center [465, 255] width 227 height 20
click at [519, 229] on div "+" at bounding box center [519, 234] width 10 height 10
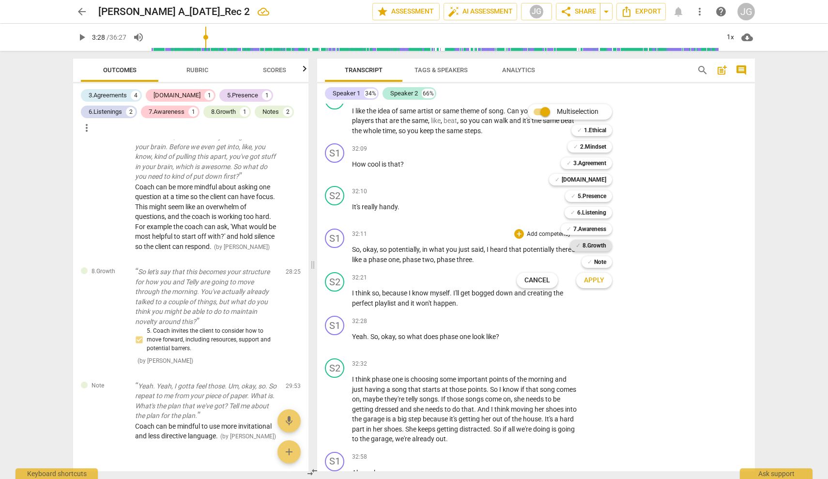
click at [592, 245] on b "8.Growth" at bounding box center [595, 246] width 24 height 12
click at [591, 279] on span "Apply" at bounding box center [594, 281] width 20 height 10
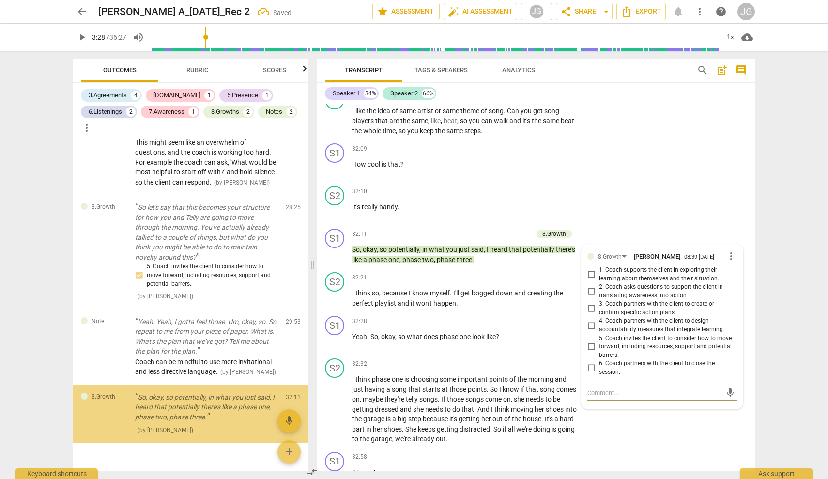
scroll to position [961, 0]
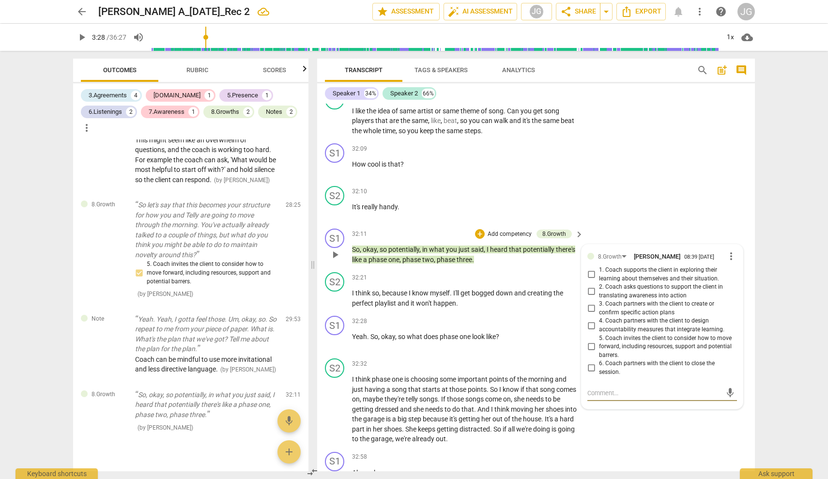
click at [590, 303] on input "3. Coach partners with the client to create or confirm specific action plans" at bounding box center [592, 309] width 16 height 12
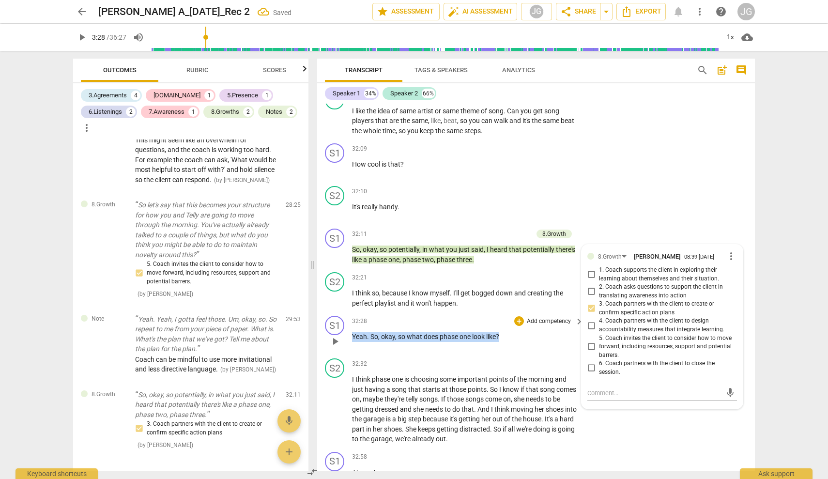
drag, startPoint x: 353, startPoint y: 296, endPoint x: 503, endPoint y: 300, distance: 149.8
click at [503, 332] on p "Yeah . So , okay , so what does phase one look like ?" at bounding box center [465, 337] width 227 height 10
click at [510, 284] on div "+" at bounding box center [510, 285] width 10 height 10
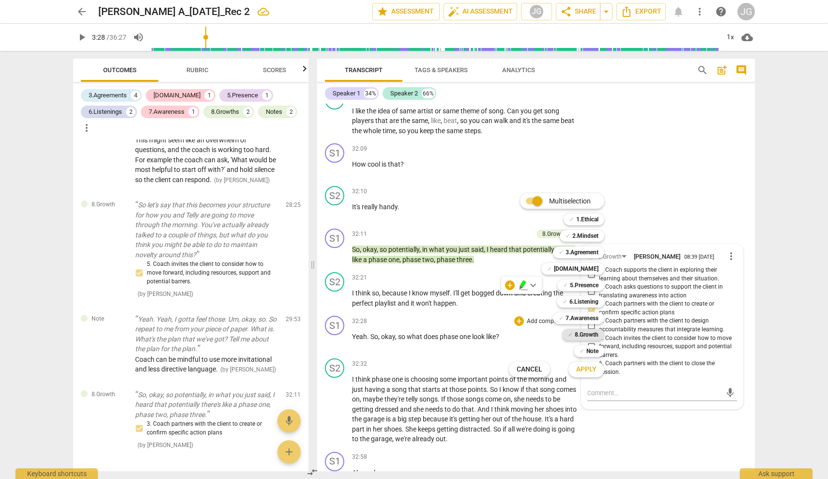
click at [583, 332] on b "8.Growth" at bounding box center [587, 335] width 24 height 12
click at [588, 371] on span "Apply" at bounding box center [586, 370] width 20 height 10
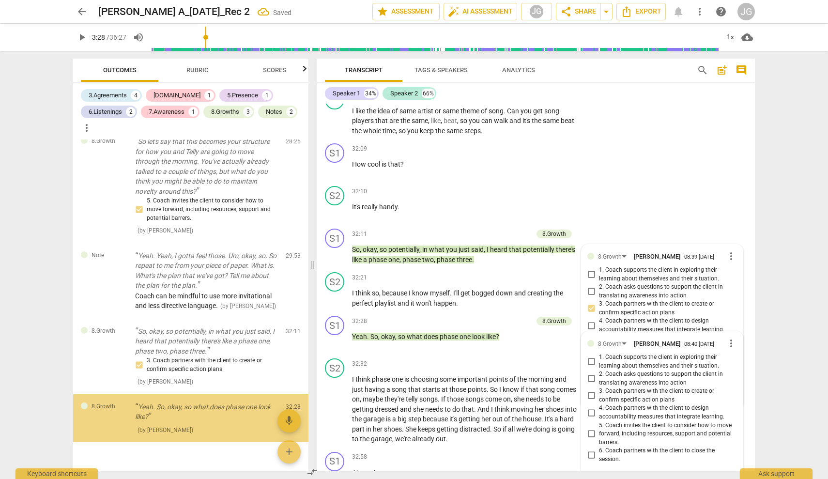
scroll to position [1026, 0]
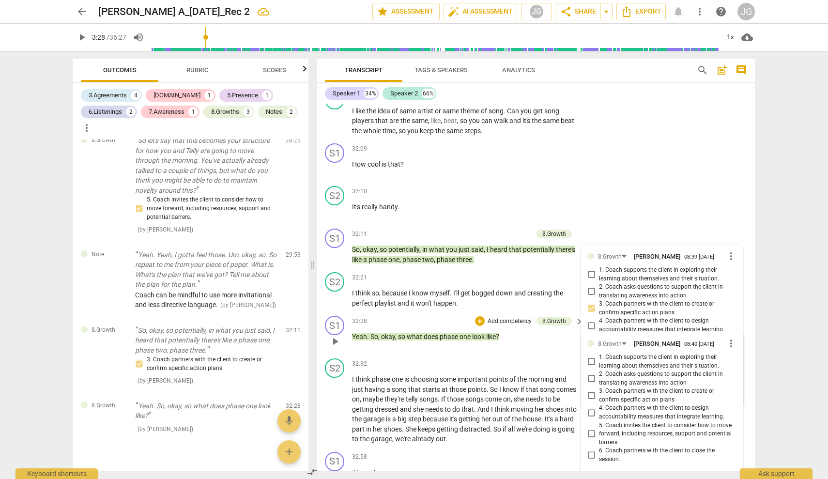
click at [590, 390] on input "3. Coach partners with the client to create or confirm specific action plans" at bounding box center [592, 396] width 16 height 12
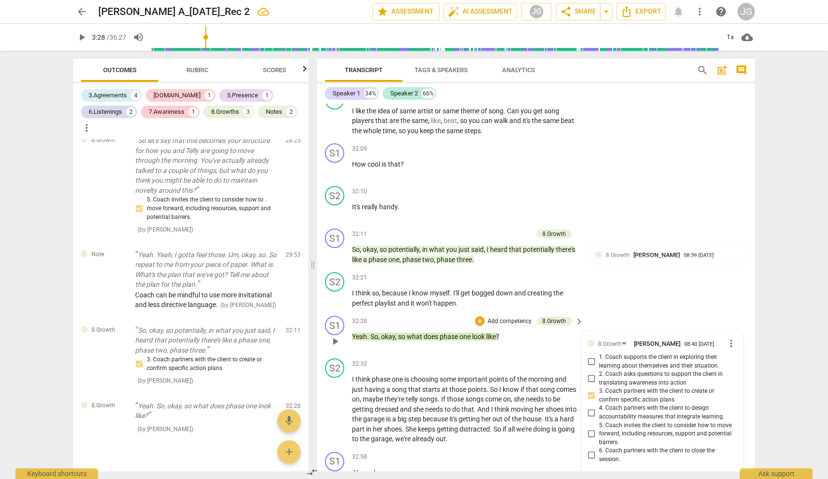
click at [591, 407] on input "4. Coach partners with the client to design accountability measures that integr…" at bounding box center [592, 413] width 16 height 12
click at [462, 386] on span "those" at bounding box center [459, 390] width 18 height 8
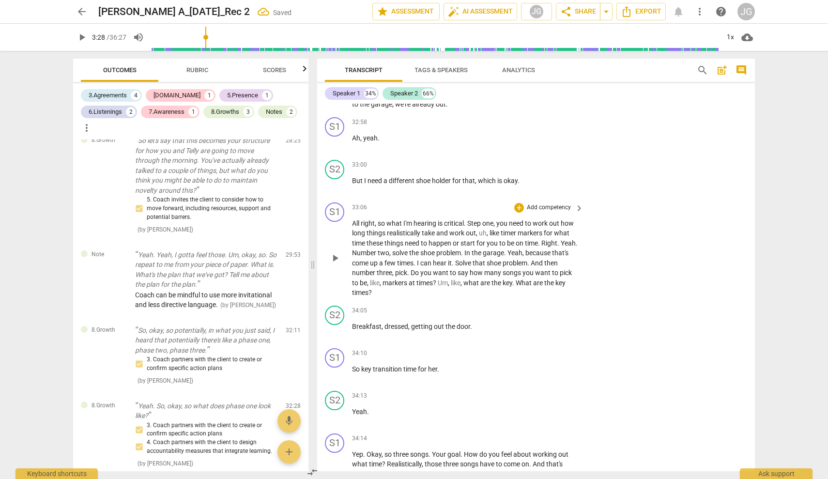
scroll to position [9201, 0]
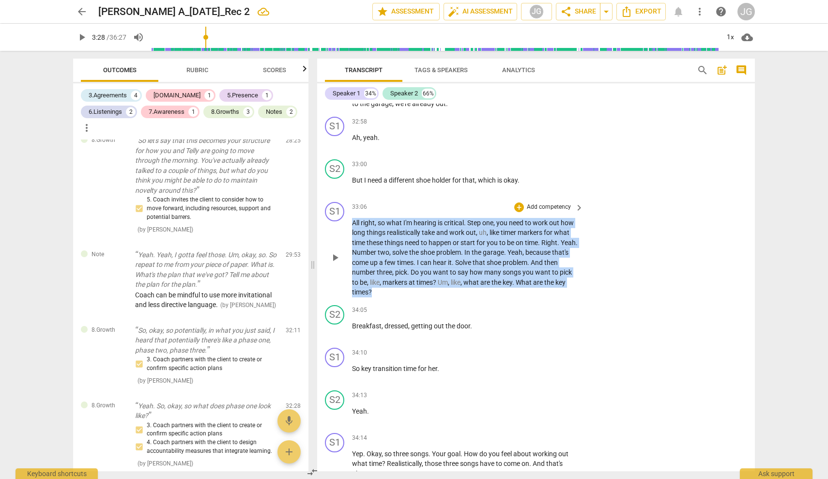
drag, startPoint x: 354, startPoint y: 180, endPoint x: 396, endPoint y: 248, distance: 79.8
click at [396, 248] on p "All right , so what I'm hearing is critical . Step one , you need to work out h…" at bounding box center [465, 257] width 227 height 79
click at [518, 202] on div "+" at bounding box center [519, 207] width 10 height 10
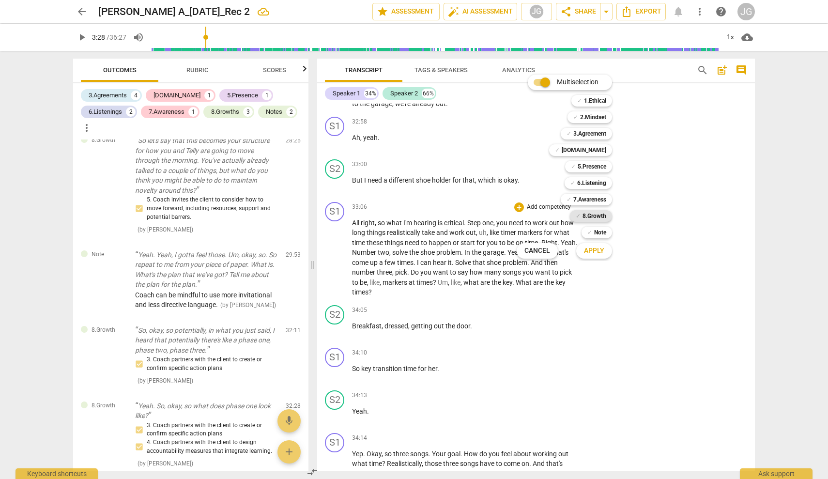
click at [593, 214] on b "8.Growth" at bounding box center [595, 216] width 24 height 12
click at [599, 248] on span "Apply" at bounding box center [594, 251] width 20 height 10
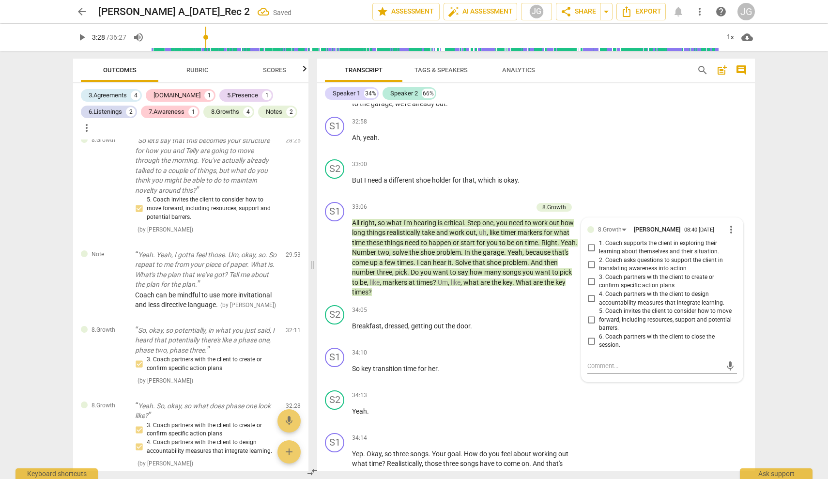
scroll to position [1203, 0]
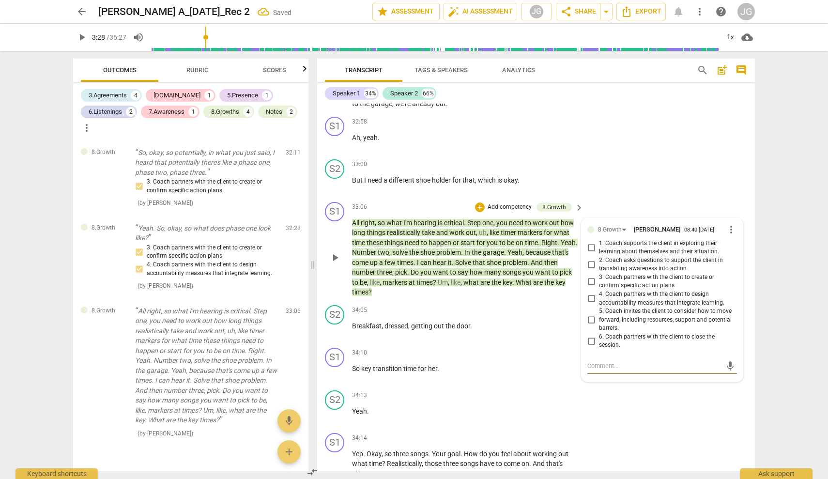
click at [591, 276] on input "3. Coach partners with the client to create or confirm specific action plans" at bounding box center [592, 282] width 16 height 12
click at [591, 293] on input "4. Coach partners with the client to design accountability measures that integr…" at bounding box center [592, 299] width 16 height 12
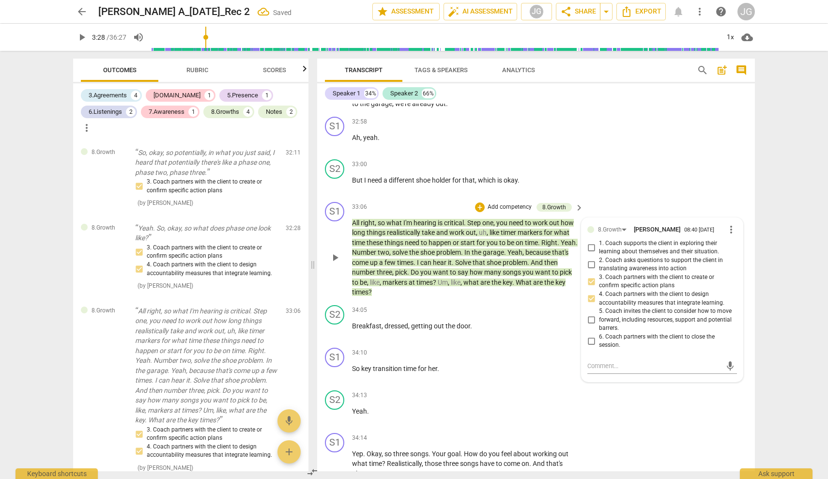
click at [590, 314] on input "5. Coach invites the client to consider how to move forward, including resource…" at bounding box center [592, 320] width 16 height 12
click at [590, 276] on input "3. Coach partners with the client to create or confirm specific action plans" at bounding box center [592, 282] width 16 height 12
click at [434, 305] on div "34:05 + Add competency keyboard_arrow_right Breakfast , dressed , getting out t…" at bounding box center [468, 322] width 233 height 35
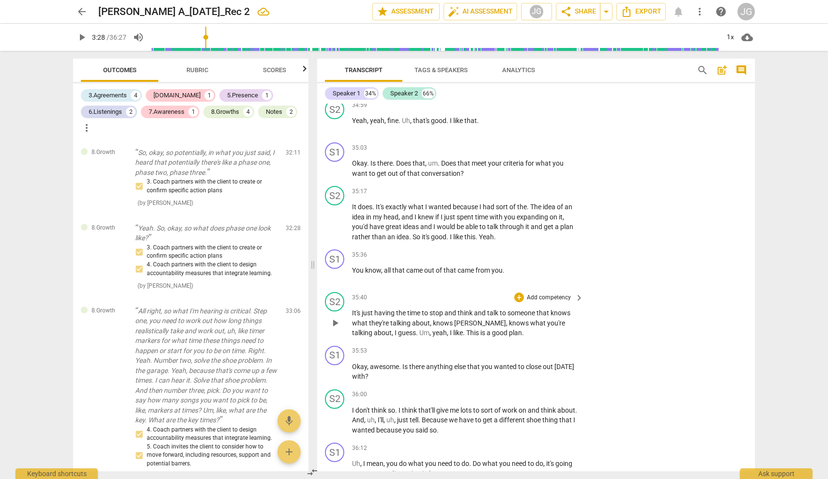
scroll to position [9759, 0]
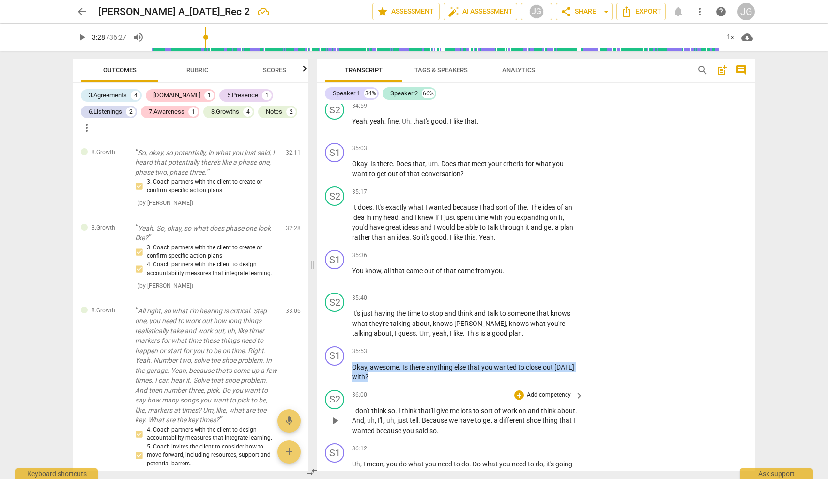
drag, startPoint x: 352, startPoint y: 320, endPoint x: 386, endPoint y: 343, distance: 40.7
click at [386, 343] on div "format_bold format_list_bulleted [PERSON_NAME] delete Summary: WHAT THE COACH D…" at bounding box center [536, 288] width 438 height 368
click at [517, 347] on div "+" at bounding box center [519, 352] width 10 height 10
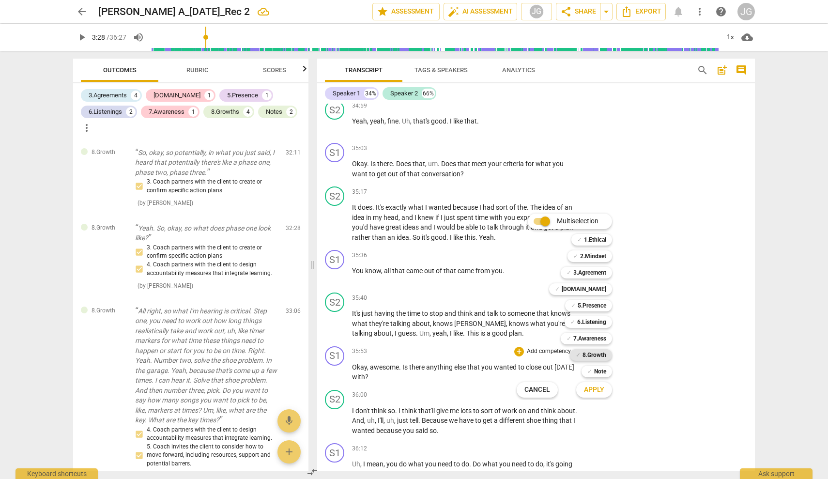
click at [588, 355] on b "8.Growth" at bounding box center [595, 355] width 24 height 12
click at [594, 389] on span "Apply" at bounding box center [594, 390] width 20 height 10
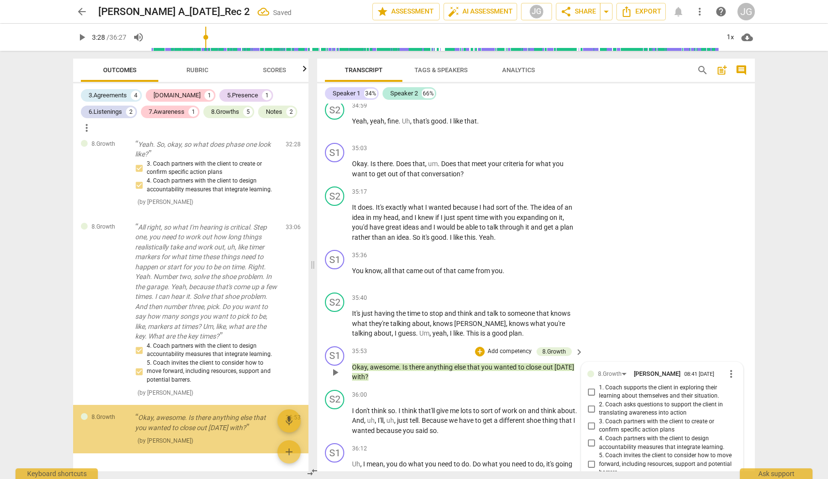
scroll to position [1292, 0]
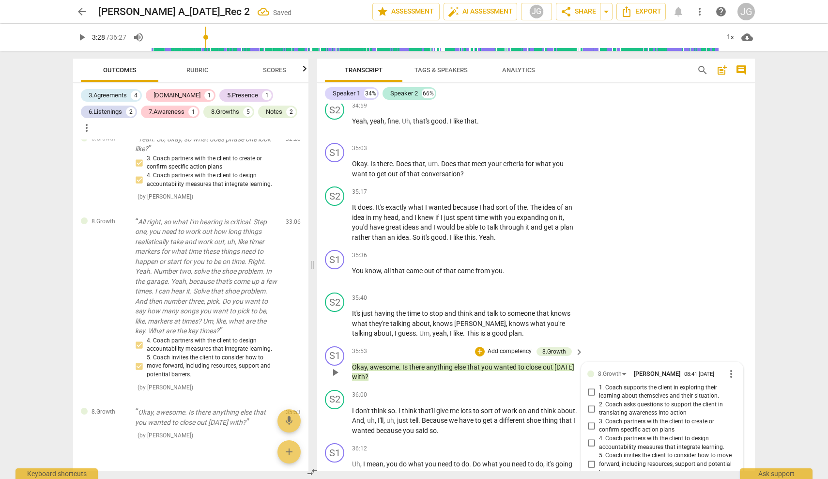
click at [592, 479] on input "6. Coach partners with the client to close the session." at bounding box center [592, 486] width 16 height 12
click at [475, 417] on span "have" at bounding box center [467, 421] width 16 height 8
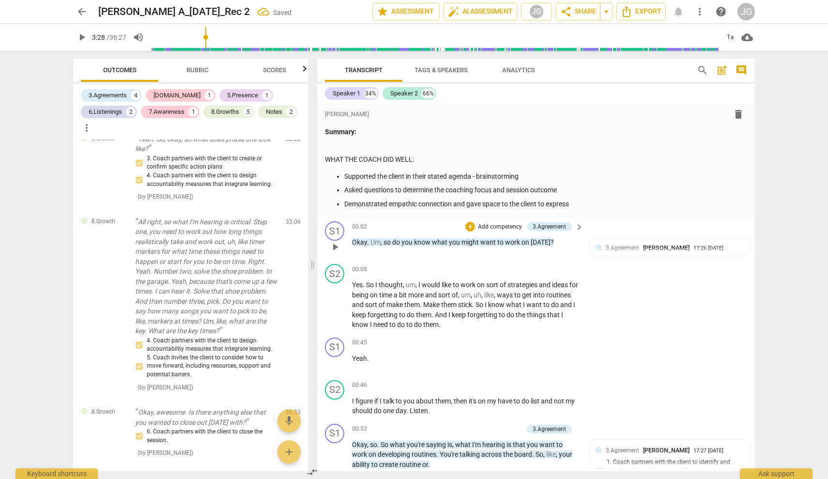
scroll to position [0, 0]
click at [581, 204] on p "Demonstrated empathic connection and gave space to the client to express" at bounding box center [545, 204] width 403 height 10
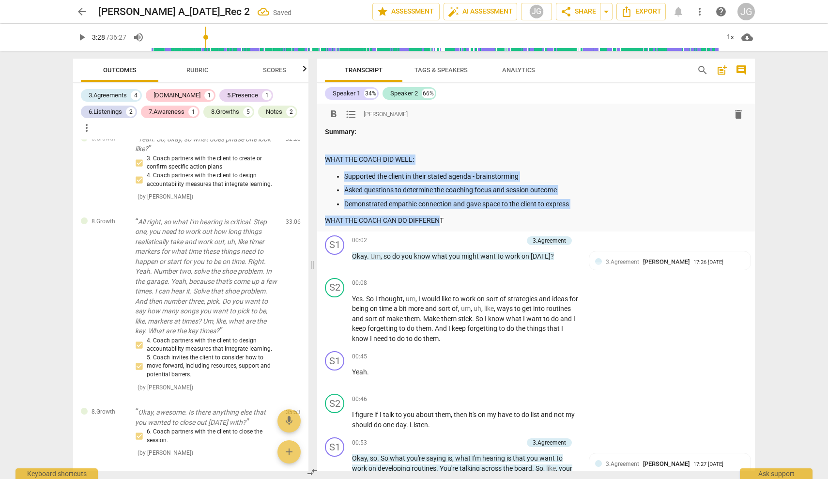
drag, startPoint x: 325, startPoint y: 157, endPoint x: 442, endPoint y: 215, distance: 130.2
click at [442, 215] on div "Summary: WHAT THE COACH DID WELL: Supported the client in their stated agenda -…" at bounding box center [536, 176] width 422 height 99
click at [471, 223] on p "WHAT THE COACH CAN DO DIFFERENT" at bounding box center [536, 221] width 422 height 10
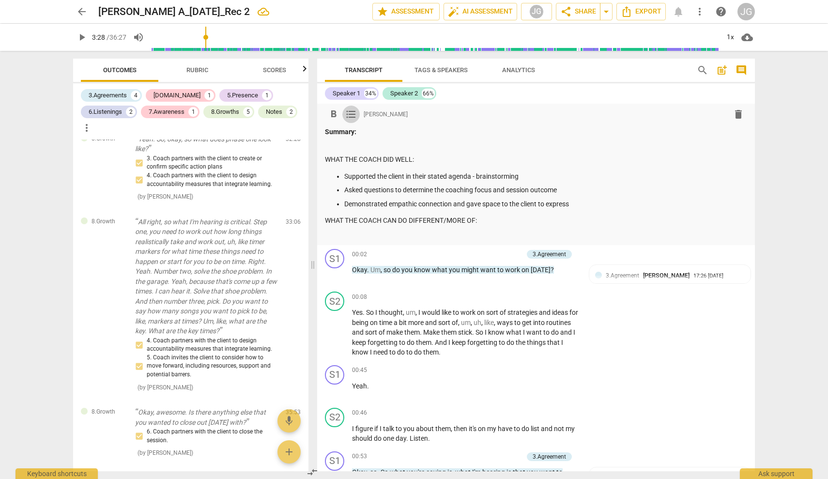
click at [351, 116] on span "format_list_bulleted" at bounding box center [351, 115] width 12 height 12
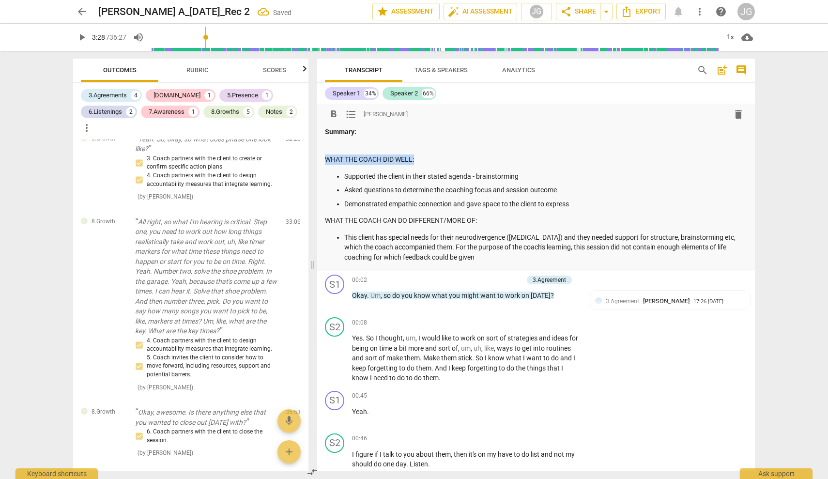
drag, startPoint x: 325, startPoint y: 158, endPoint x: 426, endPoint y: 155, distance: 100.8
click at [426, 155] on p "WHAT THE COACH DID WELL:" at bounding box center [536, 160] width 422 height 10
click at [331, 112] on span "format_bold" at bounding box center [334, 115] width 12 height 12
drag, startPoint x: 326, startPoint y: 217, endPoint x: 485, endPoint y: 218, distance: 159.4
click at [485, 218] on p "WHAT THE COACH CAN DO DIFFERENT/MORE OF:" at bounding box center [536, 221] width 422 height 10
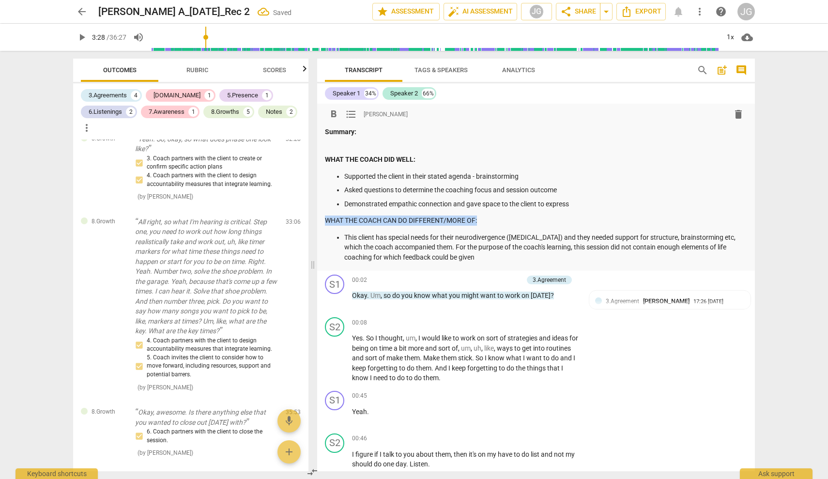
click at [332, 113] on span "format_bold" at bounding box center [334, 115] width 12 height 12
click at [604, 196] on ul "Supported the client in their stated agenda - brainstorming Asked questions to …" at bounding box center [536, 190] width 422 height 38
click at [446, 254] on p "This client has special needs for their neurodivergence ([MEDICAL_DATA]) and th…" at bounding box center [545, 248] width 403 height 30
click at [363, 256] on p "This client has special needs for their neurodivergence ([MEDICAL_DATA]) and th…" at bounding box center [545, 248] width 403 height 30
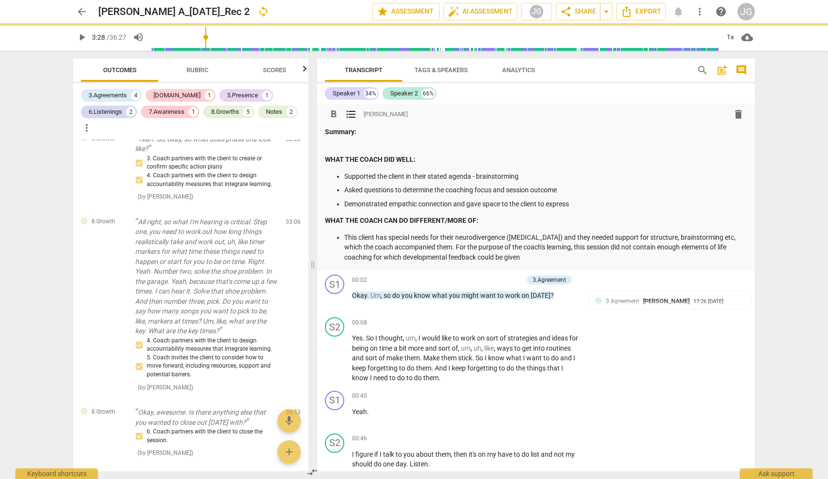
click at [494, 254] on p "This client has special needs for their neurodivergence ([MEDICAL_DATA]) and th…" at bounding box center [545, 248] width 403 height 30
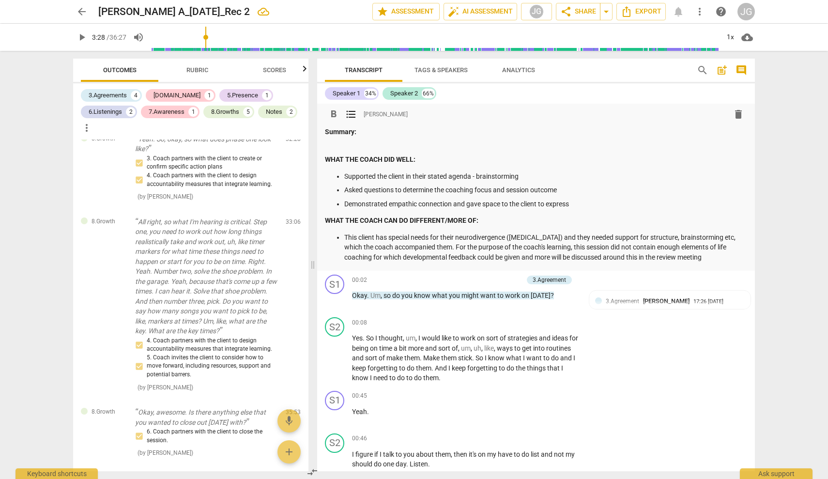
click at [377, 237] on p "This client has special needs for their neurodivergence ([MEDICAL_DATA]) and th…" at bounding box center [545, 248] width 403 height 30
click at [422, 246] on p "This client has special needs for their neurodivergence ([MEDICAL_DATA]) and th…" at bounding box center [545, 248] width 403 height 30
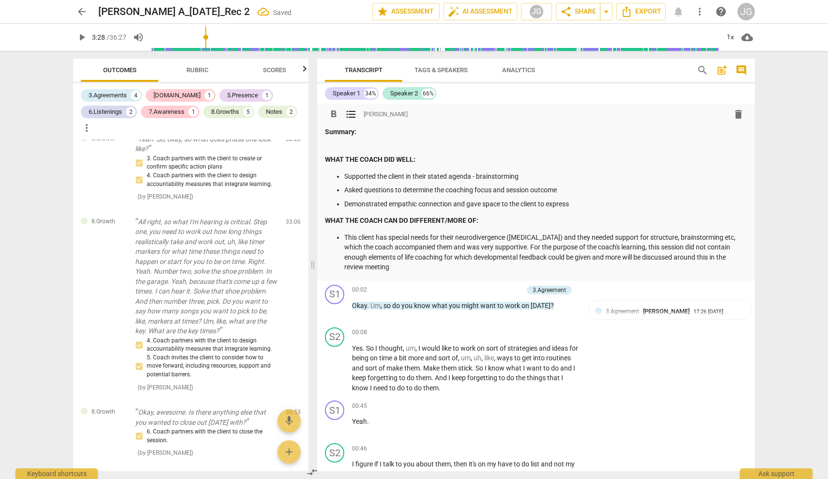
click at [501, 247] on p "This client has special needs for their neurodivergence ([MEDICAL_DATA]) and th…" at bounding box center [545, 253] width 403 height 40
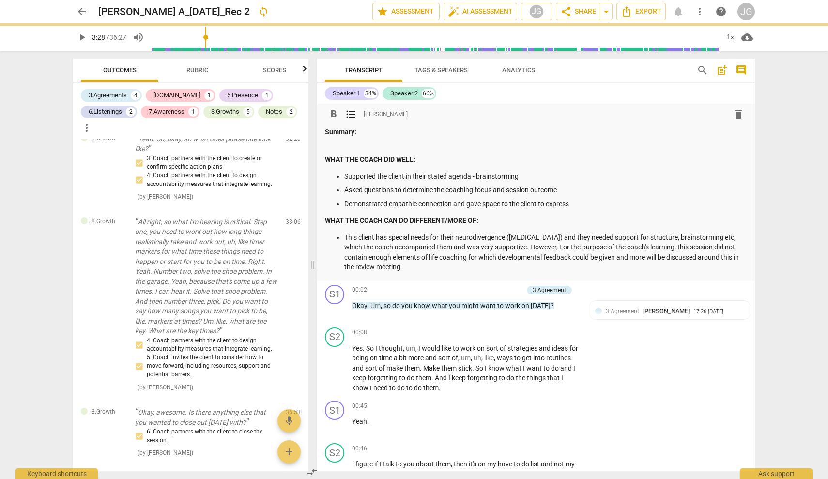
click at [533, 245] on p "This client has special needs for their neurodivergence ([MEDICAL_DATA]) and th…" at bounding box center [545, 253] width 403 height 40
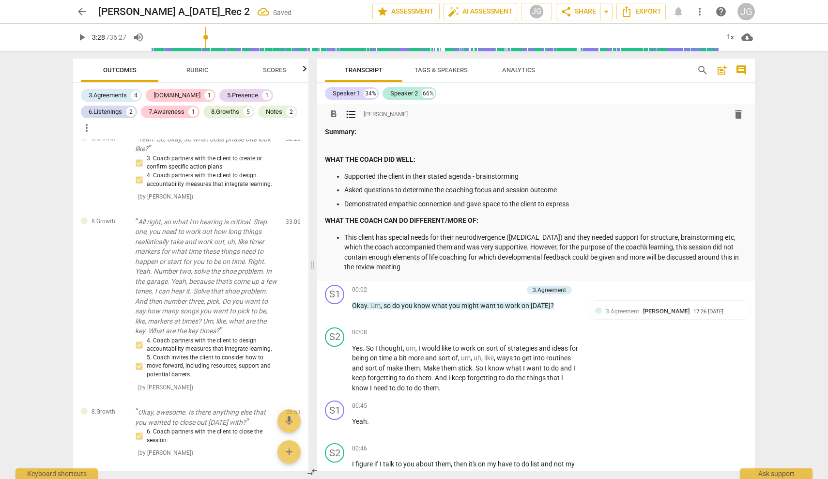
click at [530, 247] on p "This client has special needs for their neurodivergence ([MEDICAL_DATA]) and th…" at bounding box center [545, 253] width 403 height 40
click at [405, 267] on p "This client has special needs for their neurodivergence ([MEDICAL_DATA]) and th…" at bounding box center [545, 253] width 403 height 40
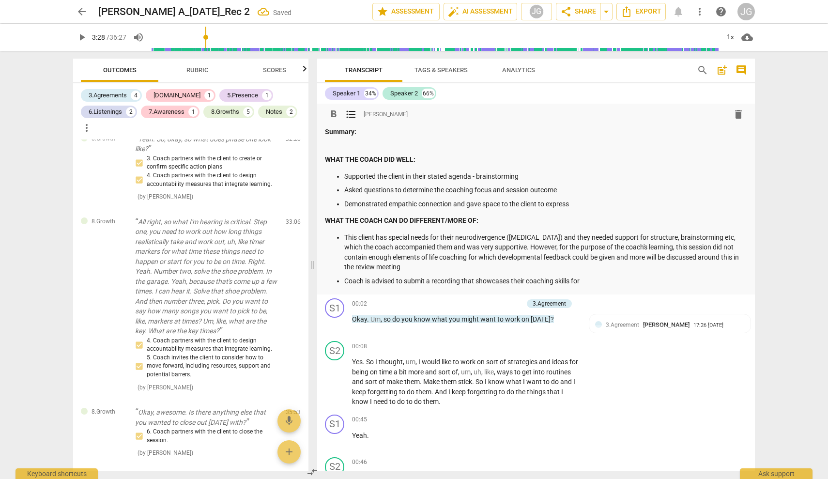
click at [510, 280] on p "Coach is advised to submit a recording that showcases their coaching skills for" at bounding box center [545, 281] width 403 height 10
click at [601, 280] on p "Coach is advised to submit a recording that demonstrates their coaching skills …" at bounding box center [545, 281] width 403 height 10
click at [640, 280] on p "Coach is advised to submit a recording that demonstrates their coaching skills …" at bounding box center [545, 281] width 403 height 10
click at [627, 279] on p "Coach is advised to submit a recording that demonstrates their coaching skills …" at bounding box center [545, 281] width 403 height 10
drag, startPoint x: 627, startPoint y: 279, endPoint x: 700, endPoint y: 282, distance: 72.3
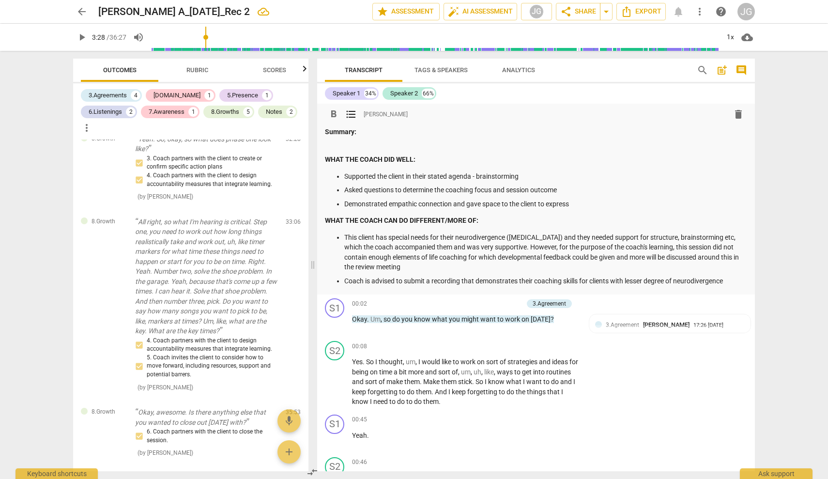
click at [700, 282] on p "Coach is advised to submit a recording that demonstrates their coaching skills …" at bounding box center [545, 281] width 403 height 10
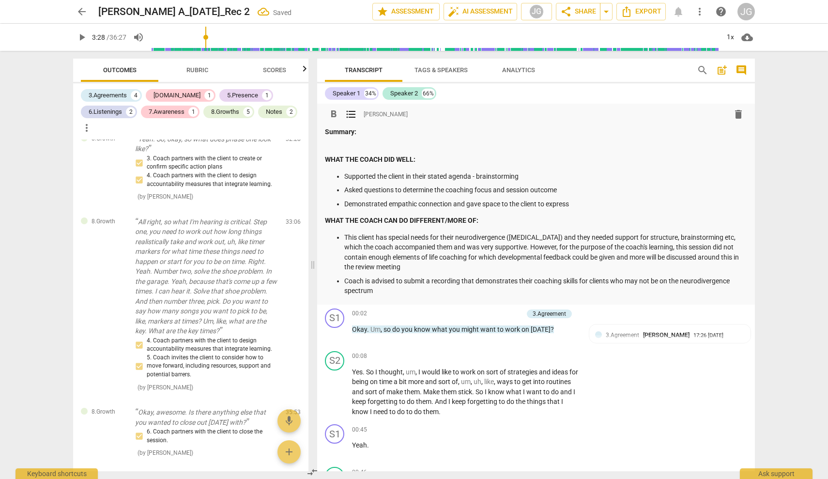
click at [641, 280] on p "Coach is advised to submit a recording that demonstrates their coaching skills …" at bounding box center [545, 286] width 403 height 20
click at [392, 293] on p "Coach is advised to submit a recording that demonstrates their coaching skills …" at bounding box center [545, 286] width 403 height 20
click at [640, 280] on p "Coach is advised to submit a recording that demonstrates their coaching skills …" at bounding box center [545, 286] width 403 height 20
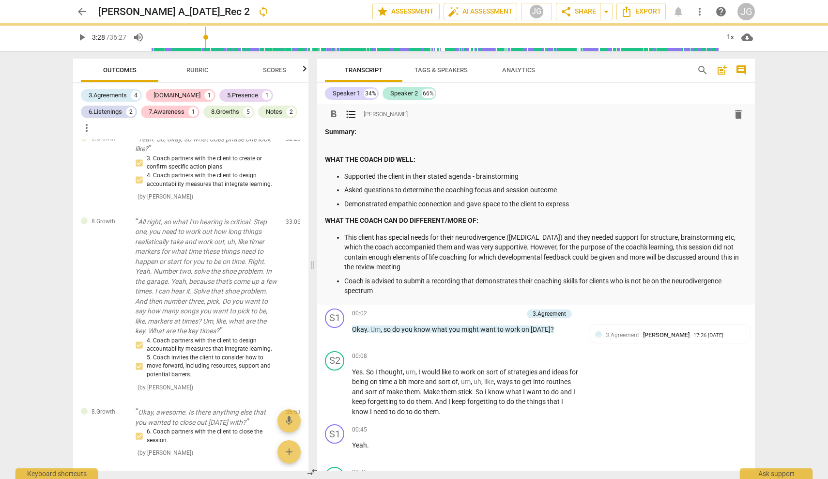
click at [655, 280] on p "Coach is advised to submit a recording that demonstrates their coaching skills …" at bounding box center [545, 286] width 403 height 20
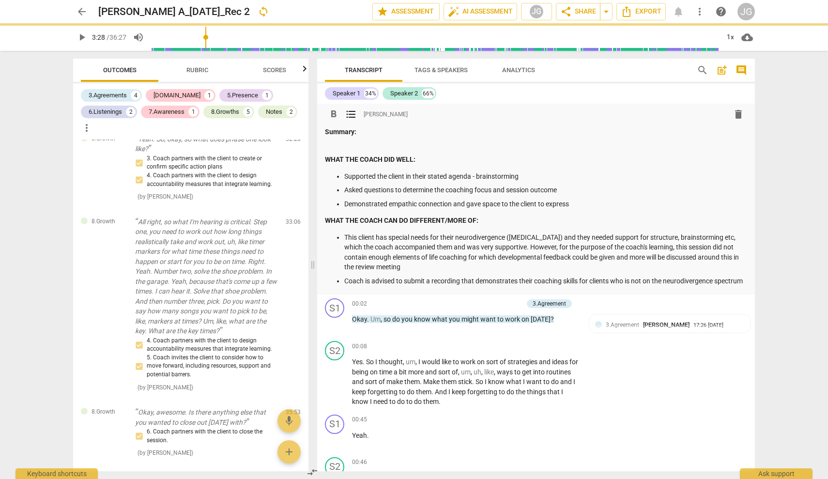
click at [390, 286] on p "Coach is advised to submit a recording that demonstrates their coaching skills …" at bounding box center [545, 281] width 403 height 10
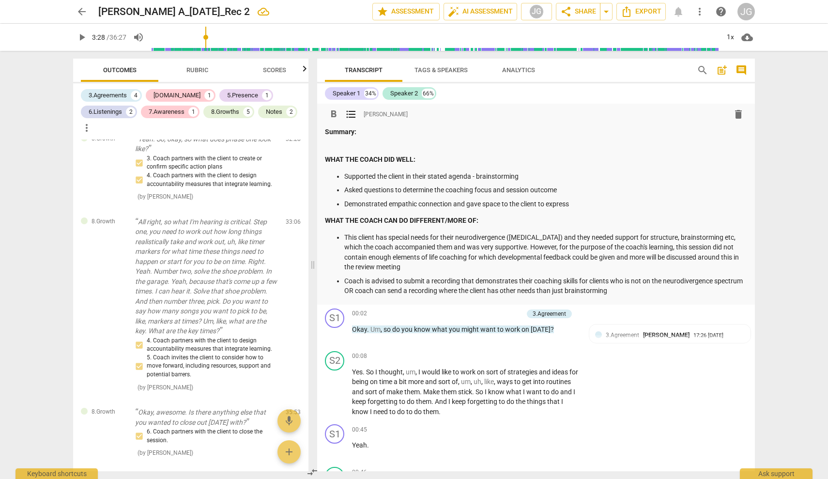
click at [500, 246] on p "This client has special needs for their neurodivergence ([MEDICAL_DATA]) and th…" at bounding box center [545, 253] width 403 height 40
click at [686, 246] on p "This client has special needs for their neurodivergence ([MEDICAL_DATA]) and th…" at bounding box center [545, 253] width 403 height 40
click at [529, 256] on p "This client has special needs for their neurodivergence ([MEDICAL_DATA]) and th…" at bounding box center [545, 253] width 403 height 40
click at [587, 257] on p "This client has special needs for their neurodivergence ([MEDICAL_DATA]) and th…" at bounding box center [545, 253] width 403 height 40
